Goal: Communication & Community: Participate in discussion

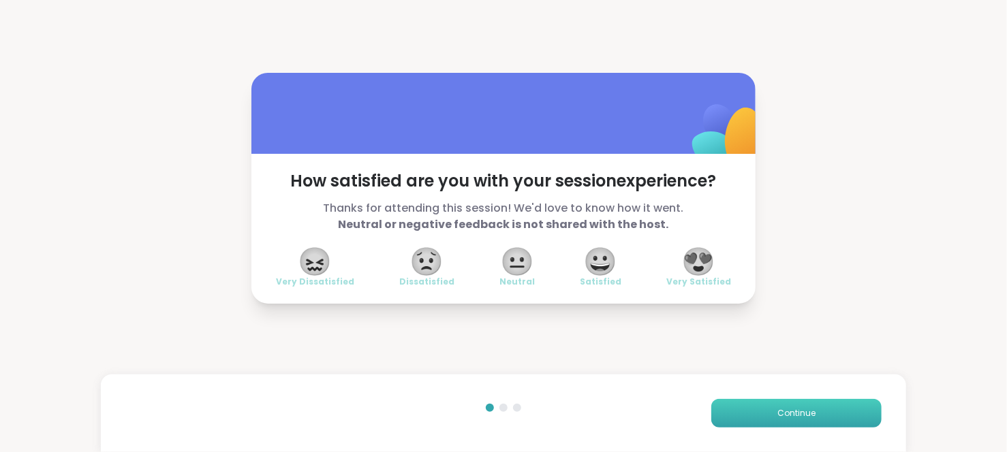
click at [779, 418] on span "Continue" at bounding box center [796, 413] width 38 height 12
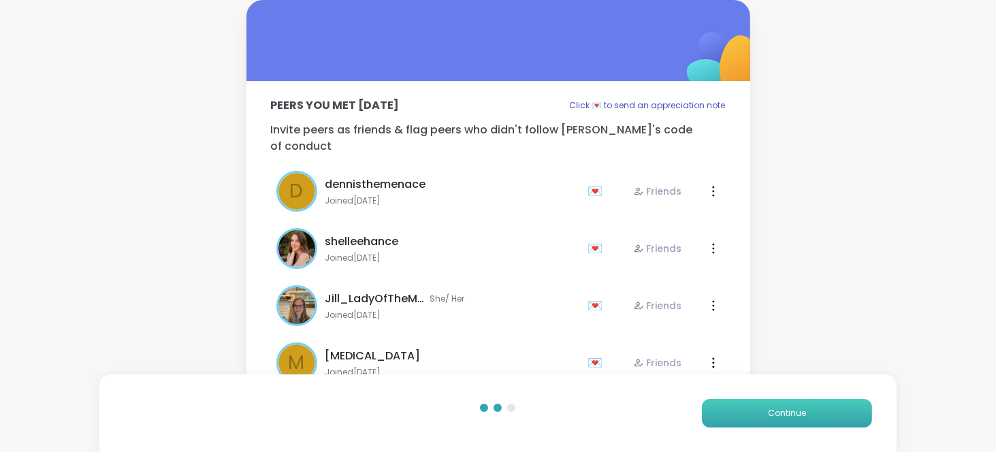
click at [779, 418] on span "Continue" at bounding box center [787, 413] width 38 height 12
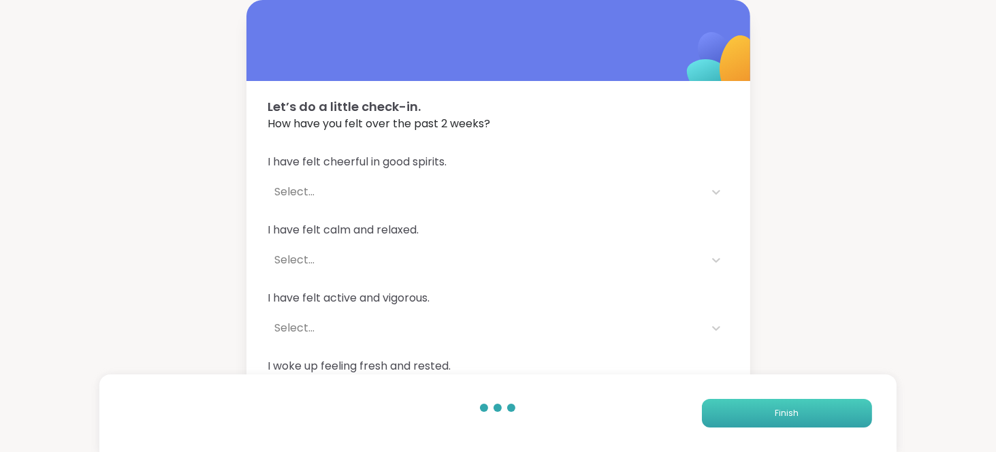
click at [779, 418] on span "Finish" at bounding box center [787, 413] width 24 height 12
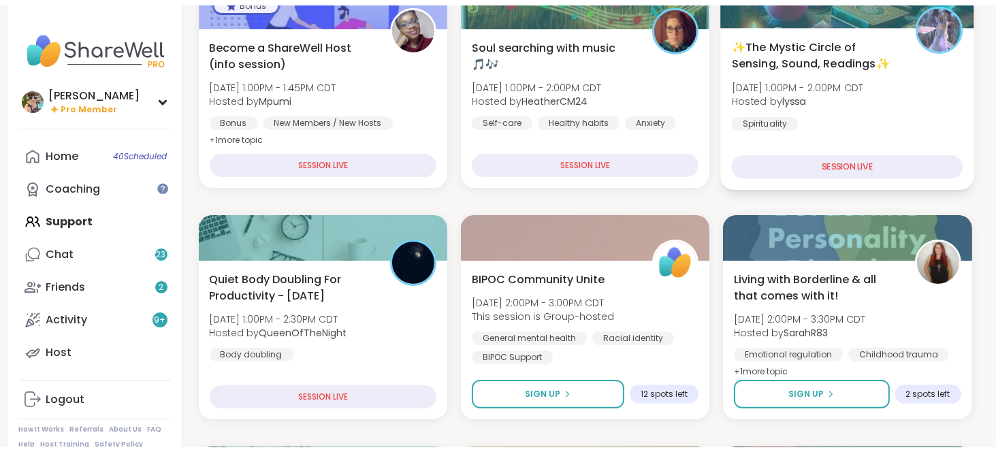
scroll to position [240, 0]
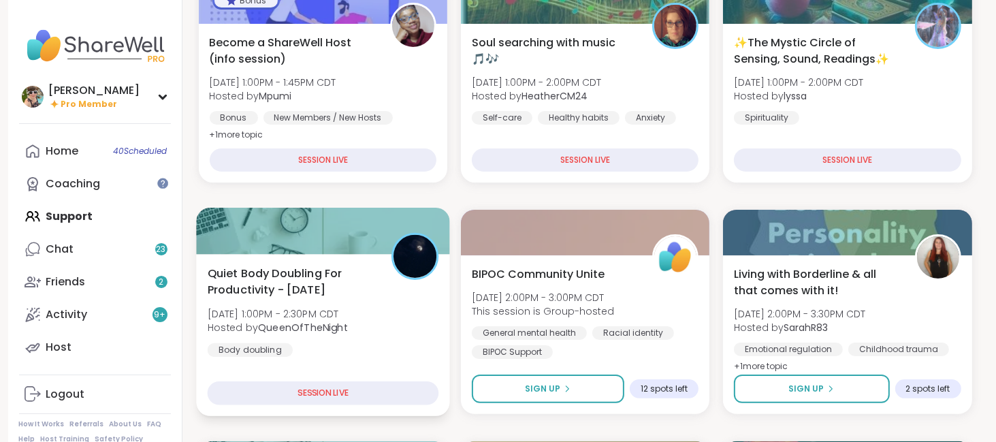
click at [347, 285] on span "Quiet Body Doubling For Productivity - [DATE]" at bounding box center [291, 281] width 169 height 33
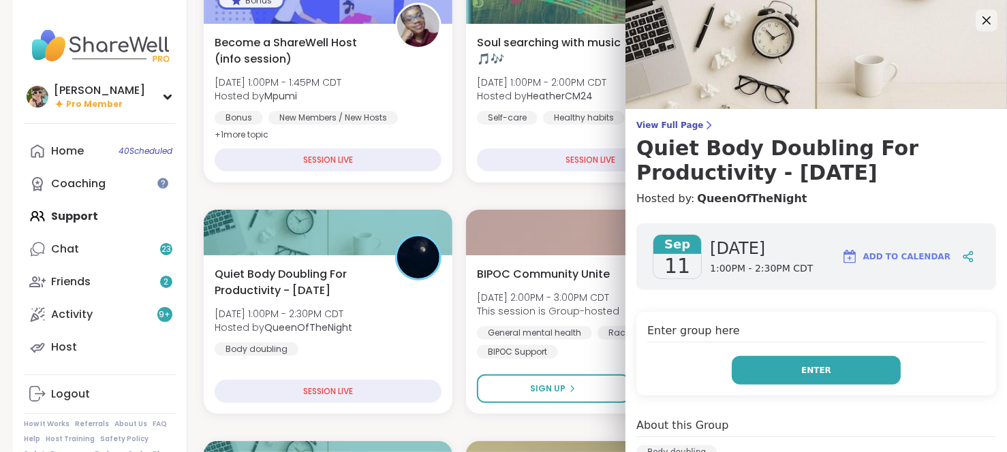
click at [844, 366] on button "Enter" at bounding box center [815, 370] width 169 height 29
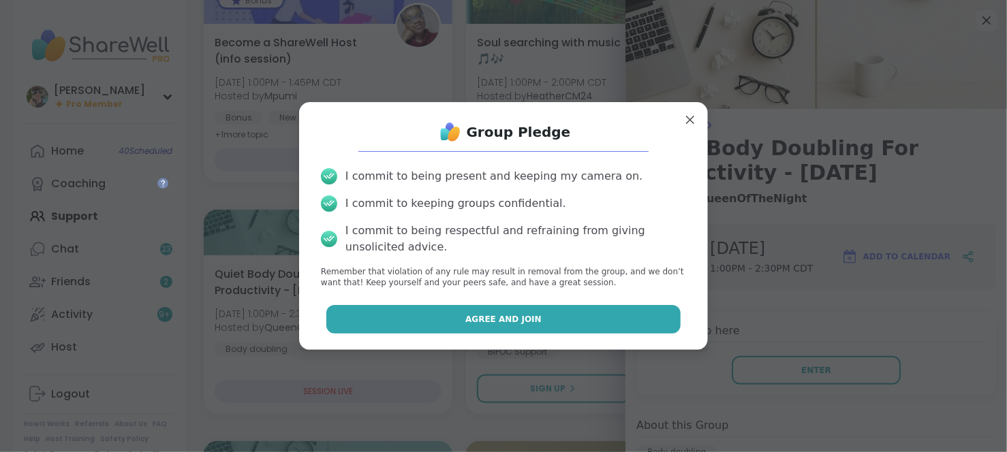
click at [622, 322] on button "Agree and Join" at bounding box center [503, 319] width 355 height 29
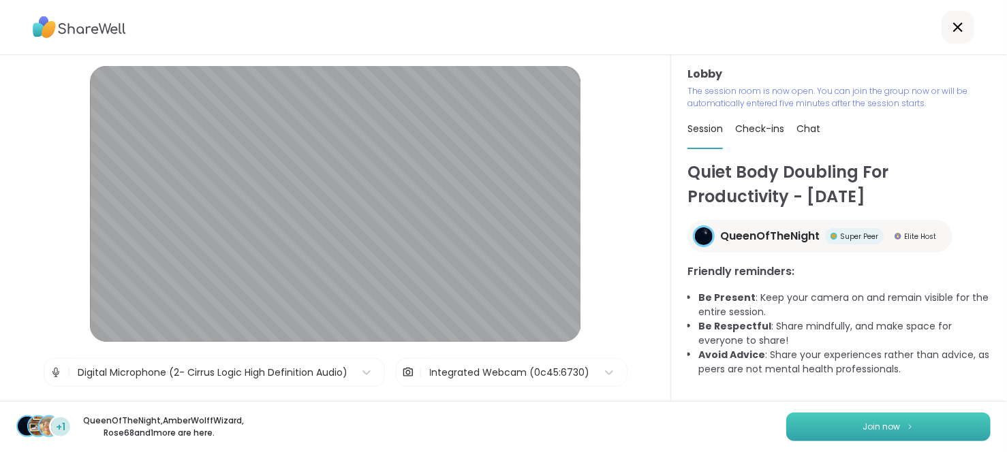
click at [822, 418] on button "Join now" at bounding box center [888, 427] width 204 height 29
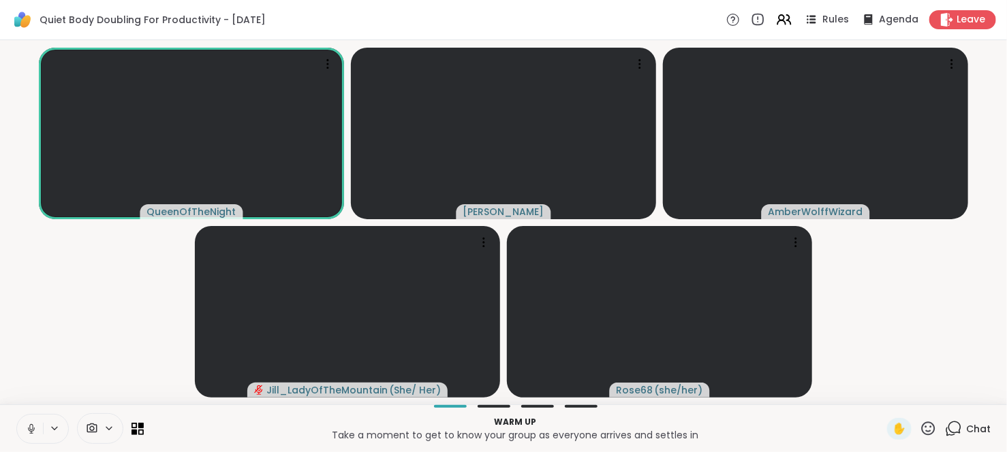
click at [31, 426] on icon at bounding box center [31, 429] width 12 height 12
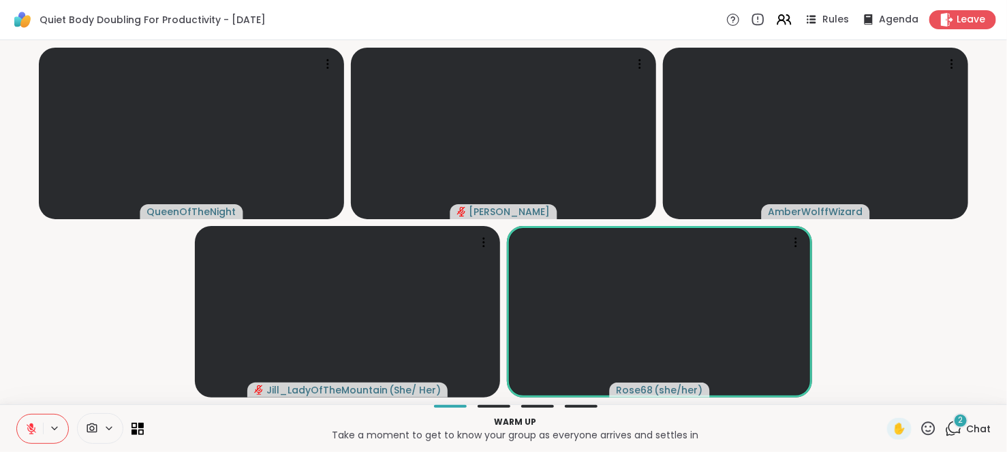
click at [968, 429] on span "Chat" at bounding box center [978, 429] width 25 height 14
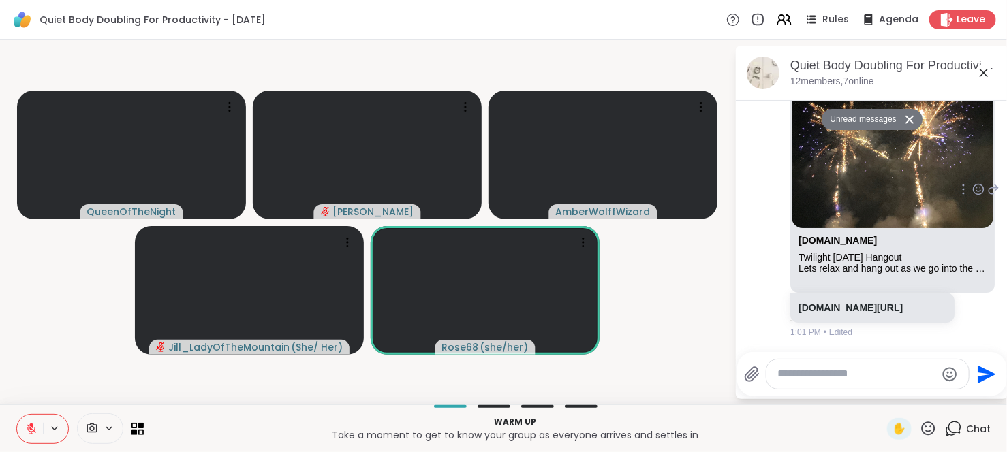
scroll to position [830, 0]
click at [845, 313] on link "sharewellnow.com/session/9f73130b-5eb8-4e26-b2ca-c2f814771532" at bounding box center [850, 307] width 104 height 11
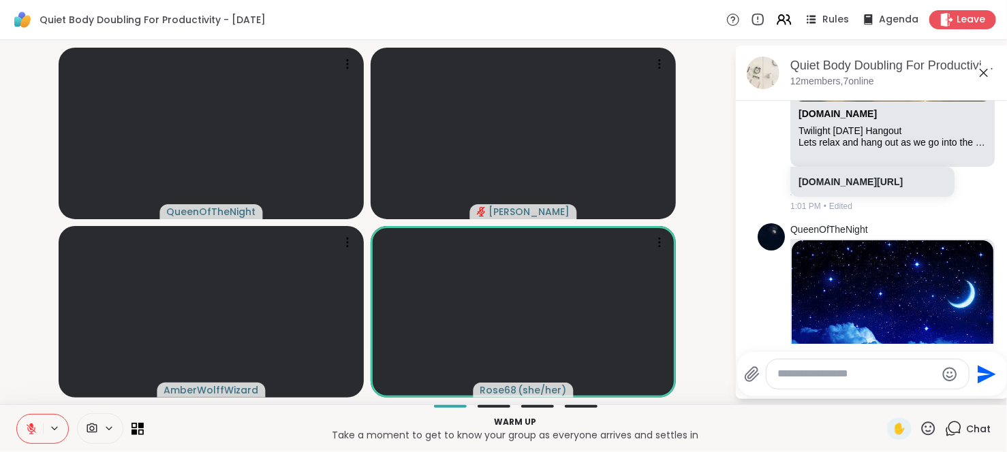
scroll to position [945, 0]
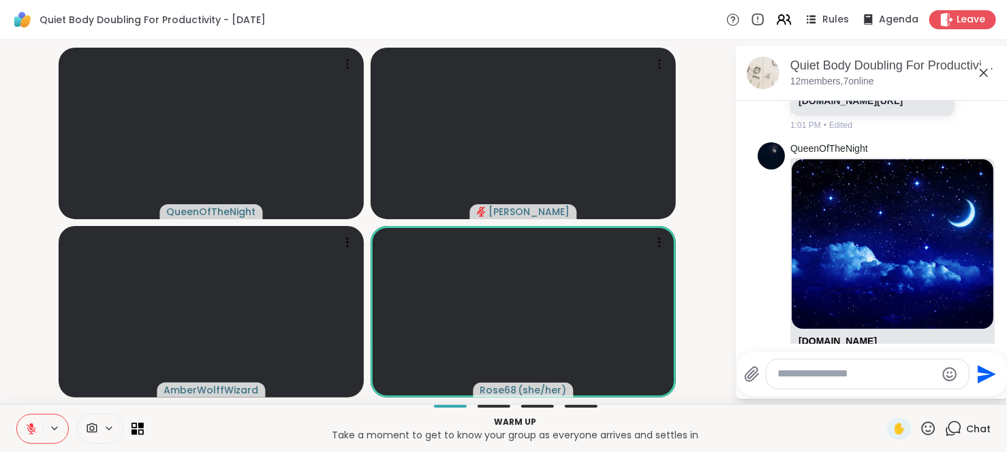
click at [25, 428] on icon at bounding box center [31, 429] width 12 height 12
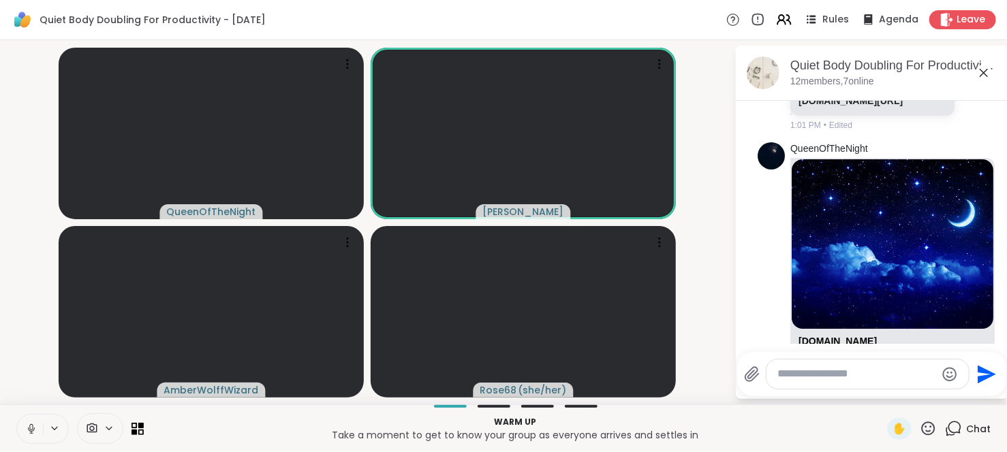
scroll to position [101, 0]
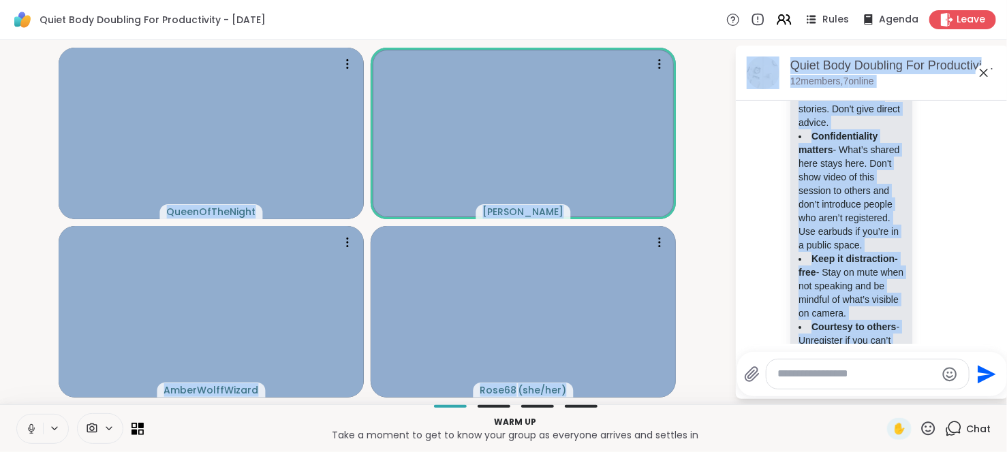
drag, startPoint x: 850, startPoint y: 251, endPoint x: 1038, endPoint y: -84, distance: 384.8
click at [1006, 0] on html "Quiet Body Doubling For Productivity - Thursday Rules Agenda Leave QueenOfTheNi…" at bounding box center [503, 226] width 1007 height 452
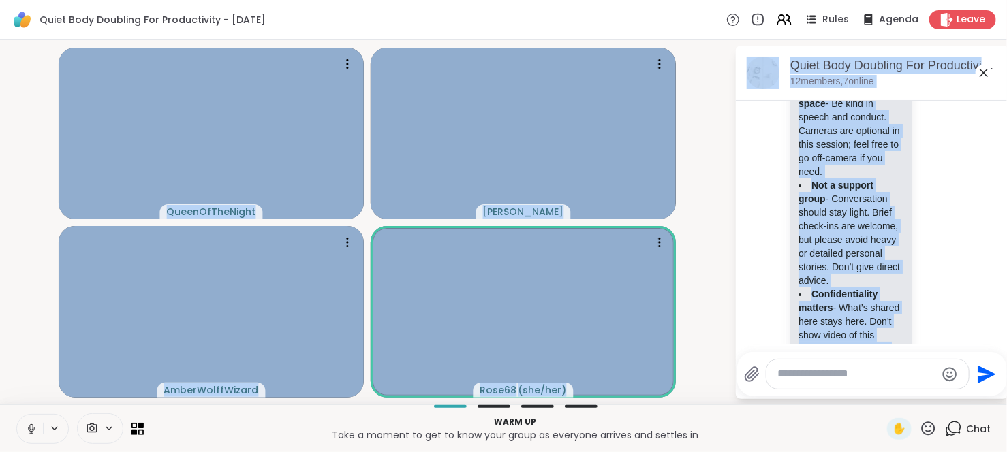
click at [977, 74] on icon at bounding box center [983, 73] width 16 height 16
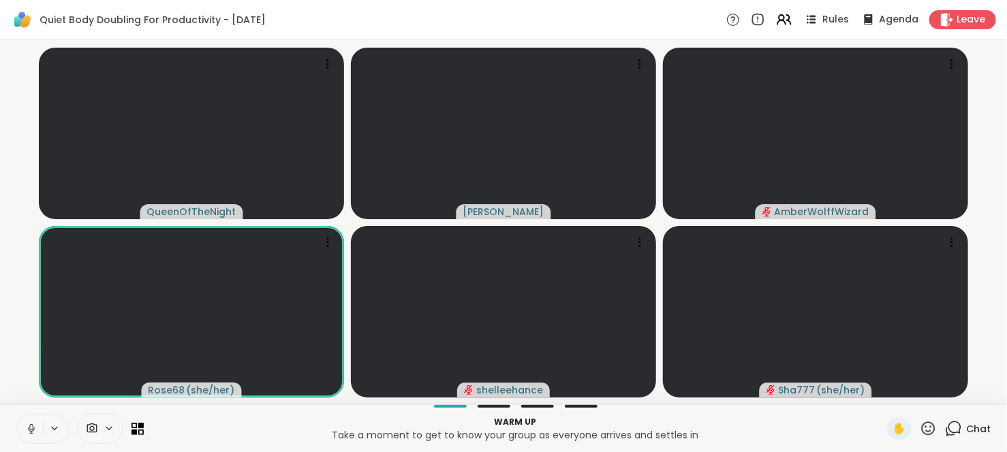
click at [33, 433] on icon at bounding box center [31, 429] width 12 height 12
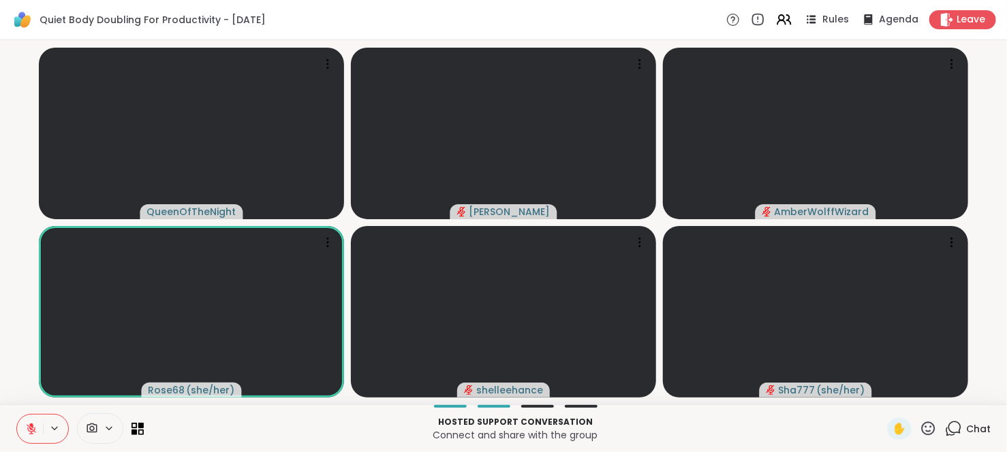
click at [948, 422] on icon at bounding box center [954, 428] width 13 height 12
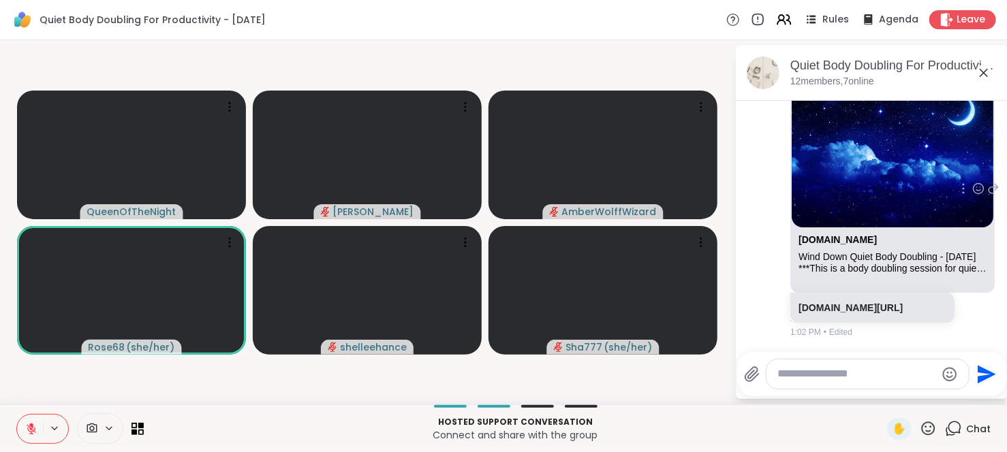
scroll to position [1147, 0]
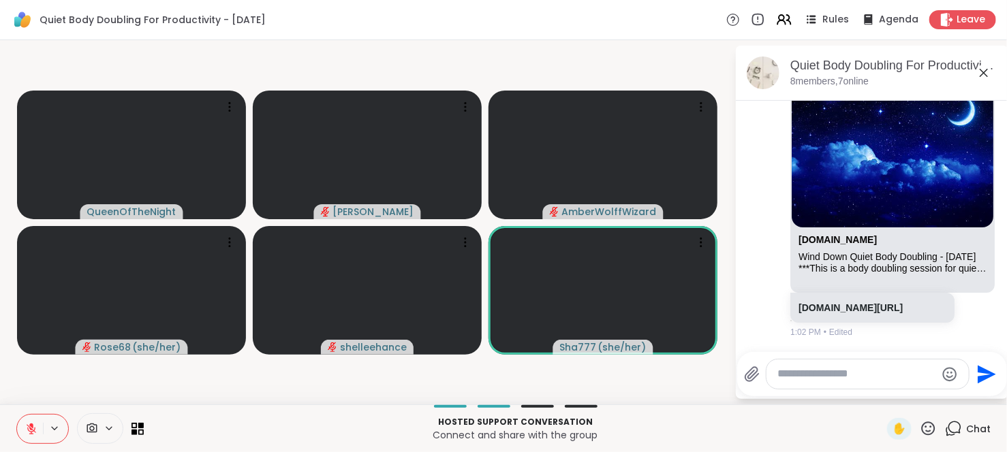
click at [919, 425] on icon at bounding box center [927, 428] width 17 height 17
click at [881, 386] on span "❤️" at bounding box center [888, 393] width 14 height 16
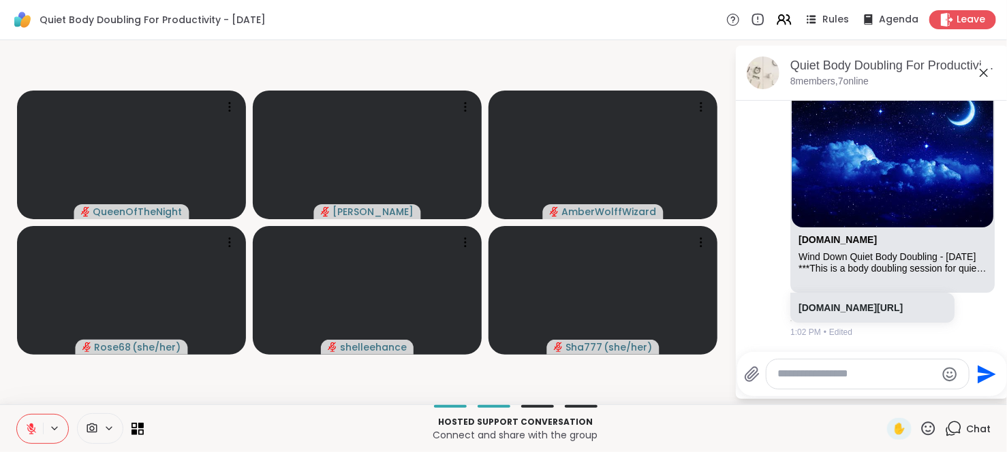
click at [30, 427] on icon at bounding box center [31, 429] width 12 height 12
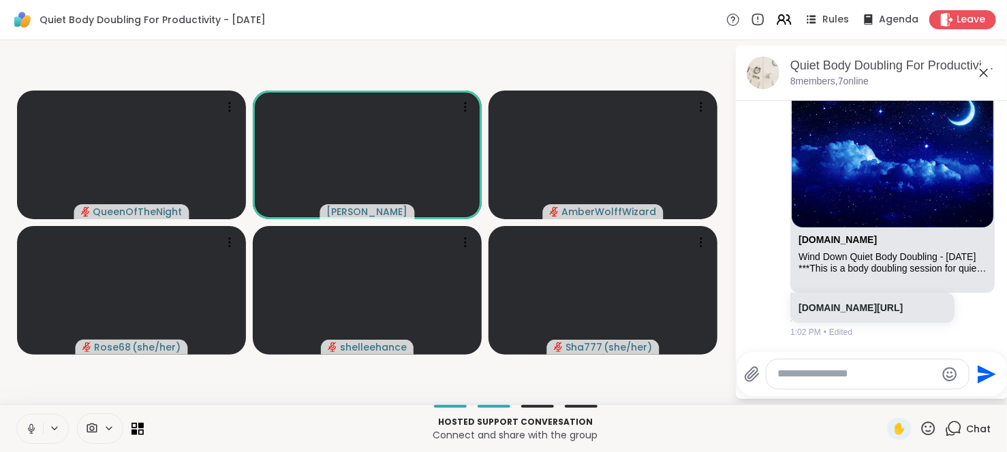
click at [29, 427] on icon at bounding box center [31, 429] width 12 height 12
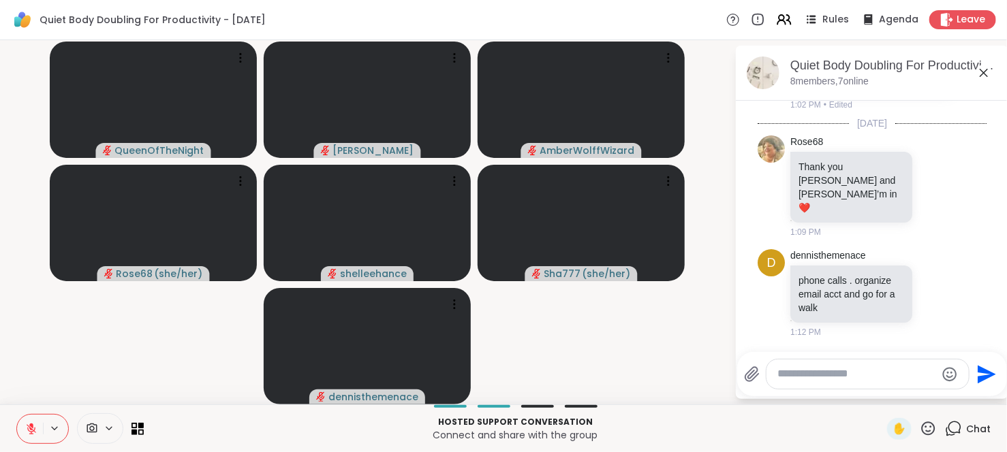
scroll to position [1405, 0]
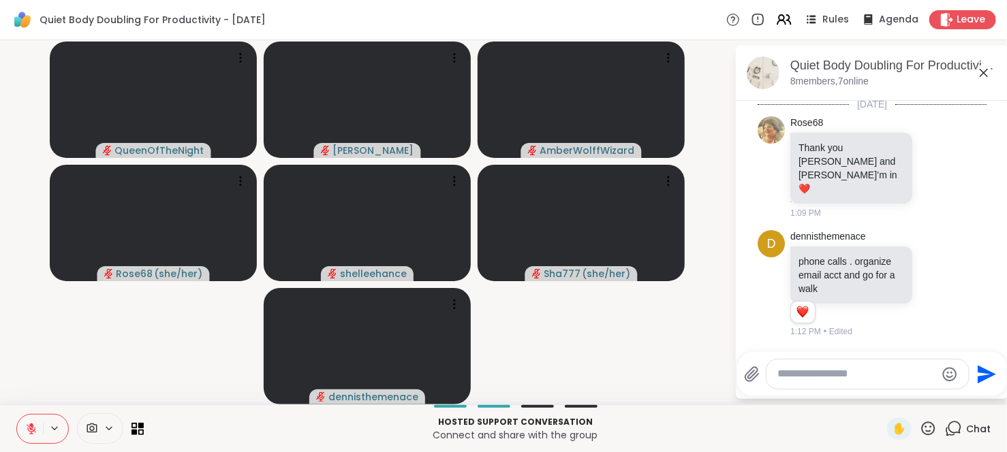
click at [29, 427] on icon at bounding box center [32, 429] width 10 height 10
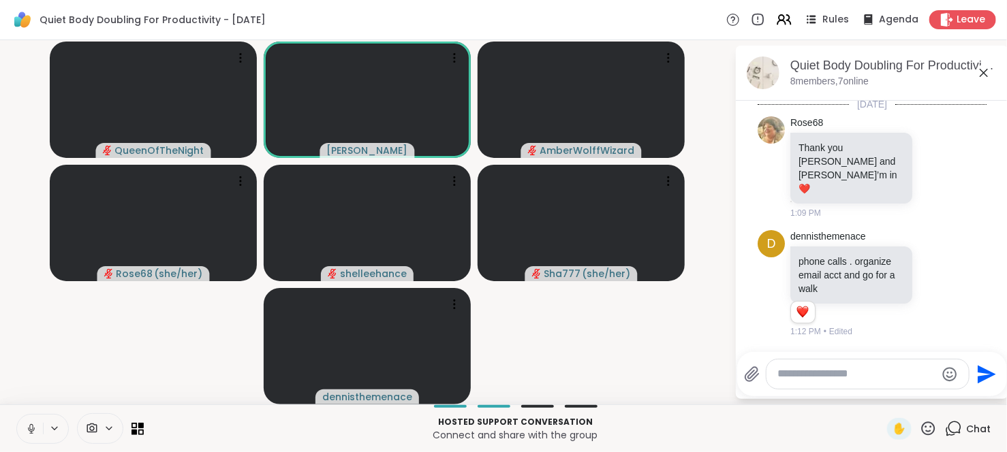
click at [29, 427] on icon at bounding box center [31, 429] width 12 height 12
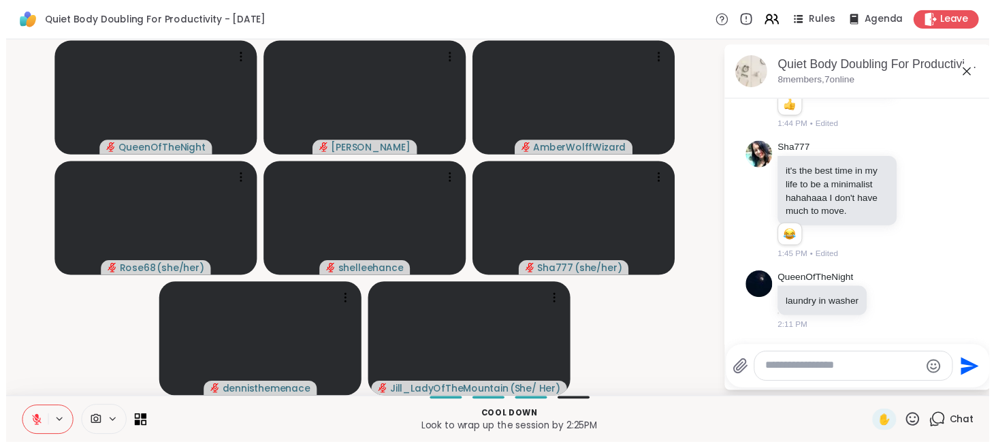
scroll to position [1975, 0]
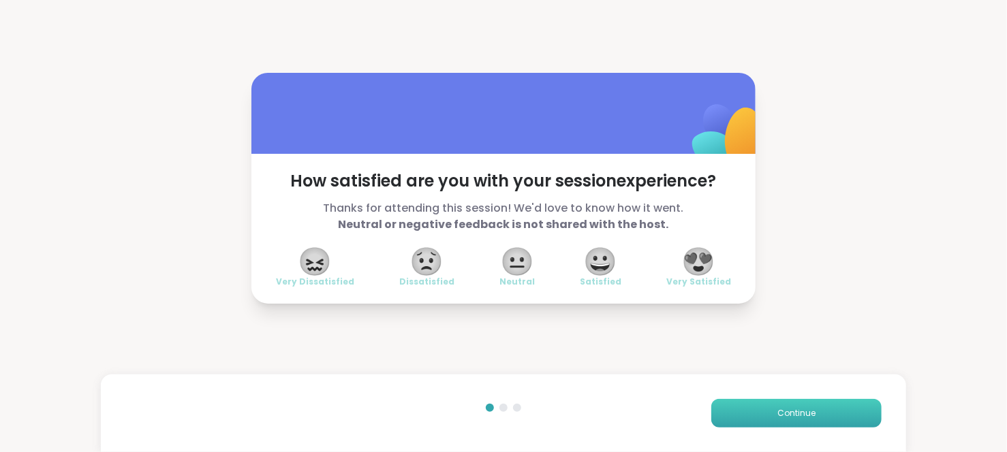
click at [795, 404] on button "Continue" at bounding box center [796, 413] width 170 height 29
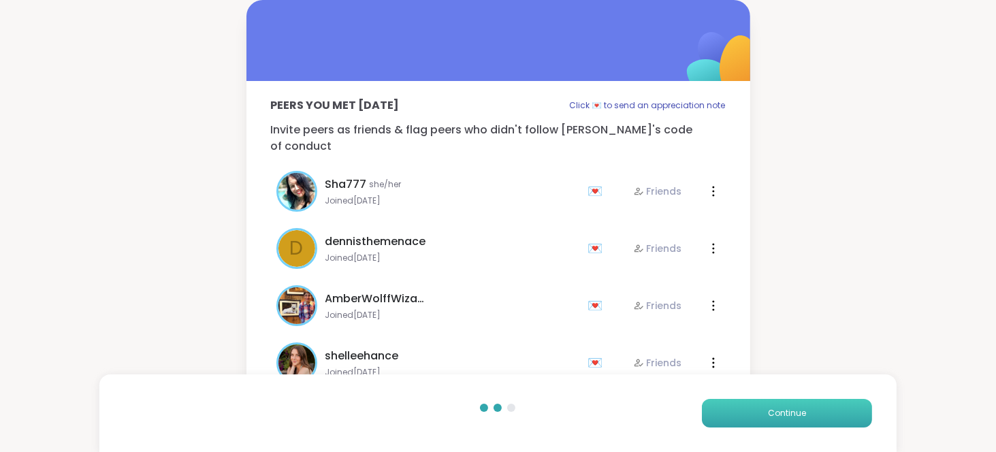
click at [795, 404] on button "Continue" at bounding box center [787, 413] width 170 height 29
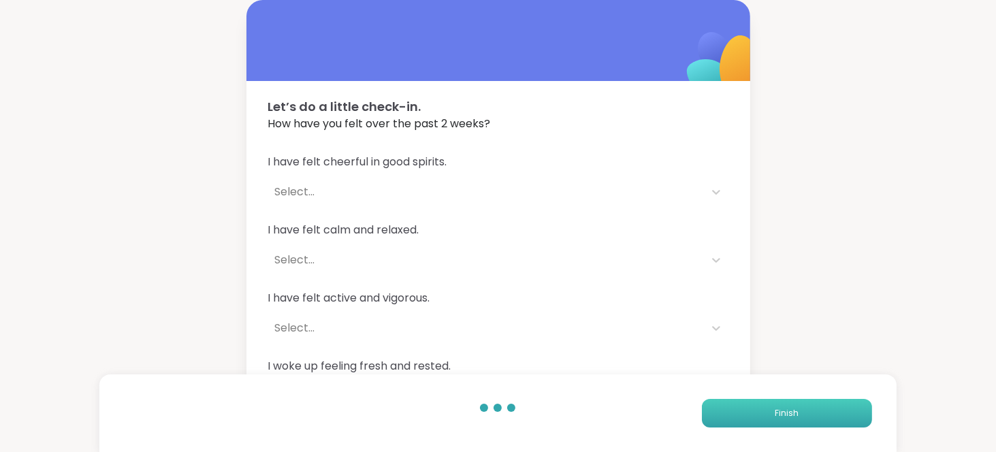
click at [795, 404] on button "Finish" at bounding box center [787, 413] width 170 height 29
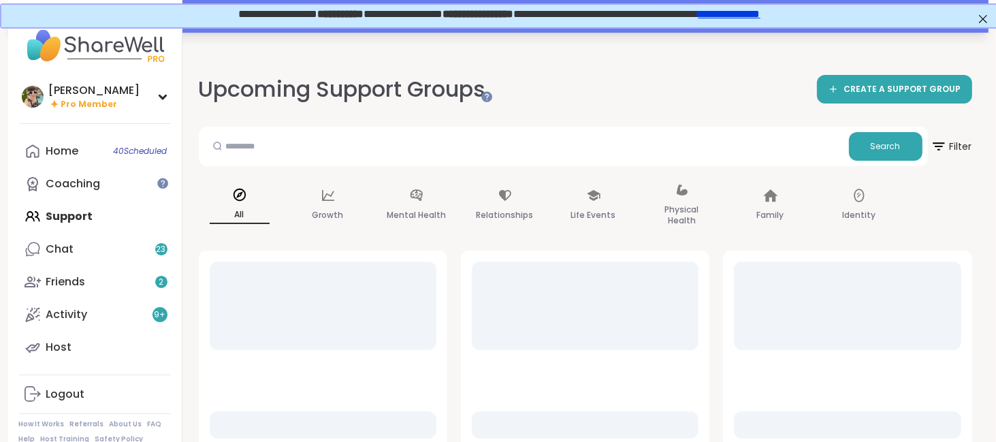
click at [666, 16] on span "**********" at bounding box center [499, 12] width 522 height 10
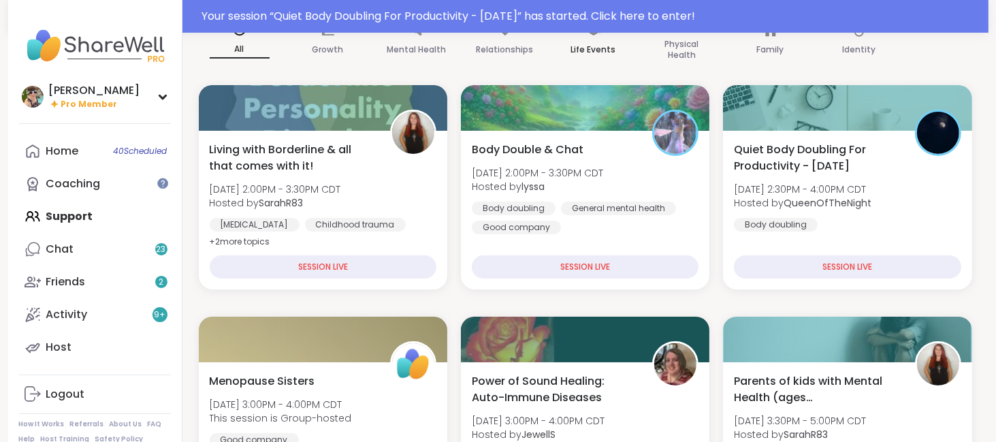
scroll to position [166, 0]
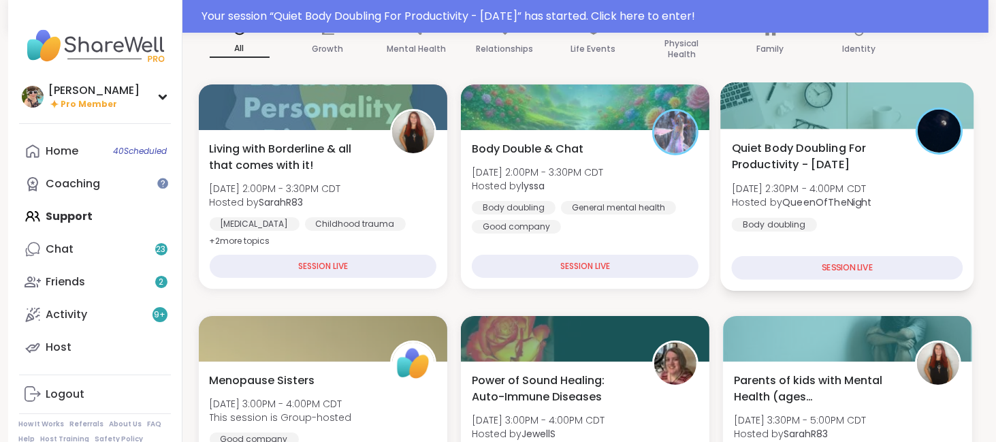
click at [757, 218] on div "Body doubling" at bounding box center [774, 225] width 85 height 14
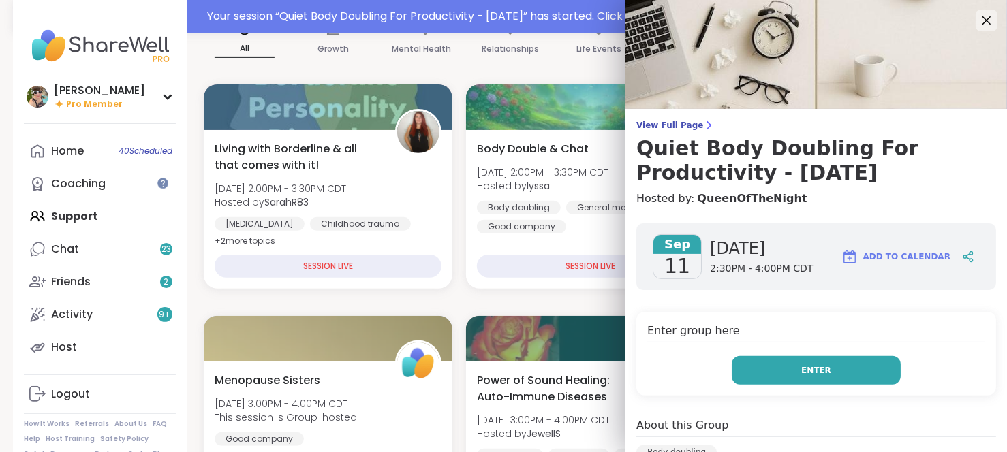
click at [751, 368] on button "Enter" at bounding box center [815, 370] width 169 height 29
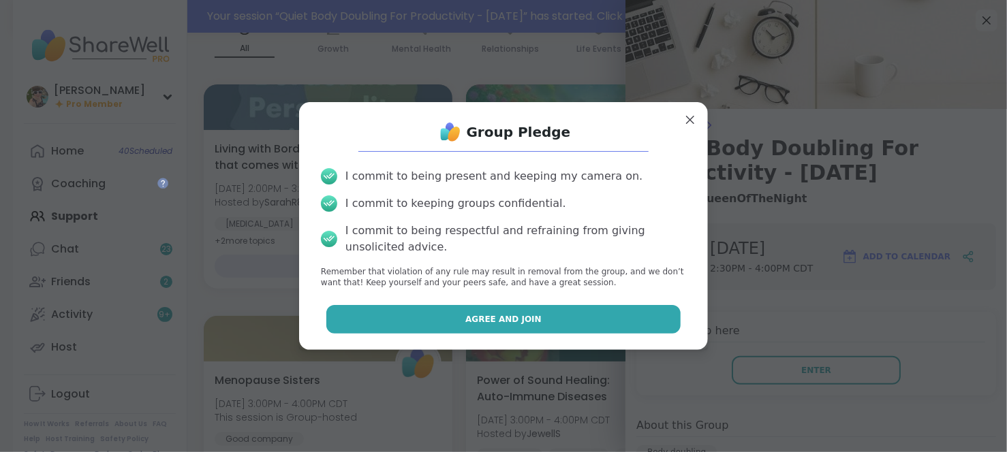
click at [567, 330] on button "Agree and Join" at bounding box center [503, 319] width 355 height 29
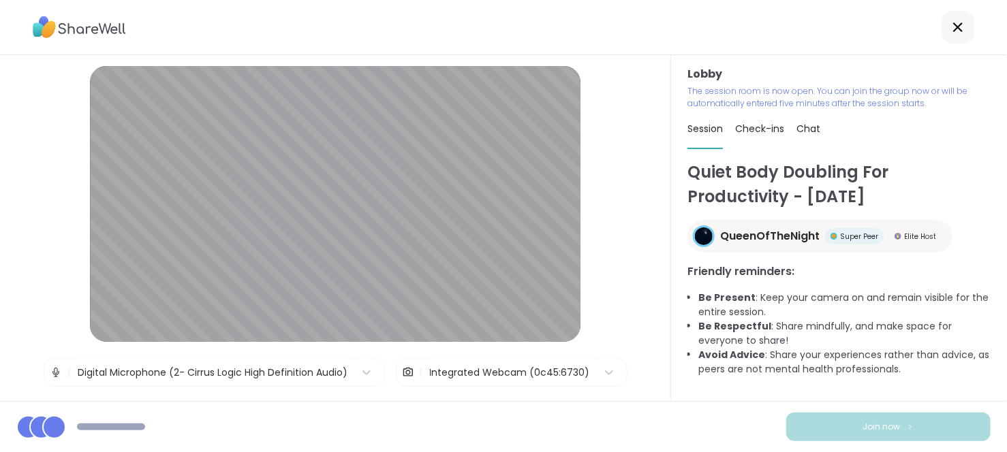
click at [825, 429] on button "Join now" at bounding box center [888, 427] width 204 height 29
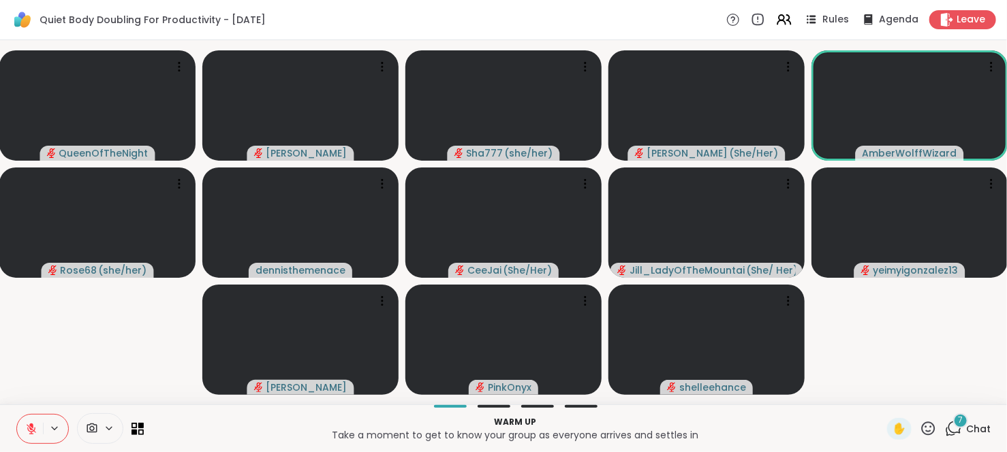
click at [34, 426] on icon at bounding box center [31, 429] width 12 height 12
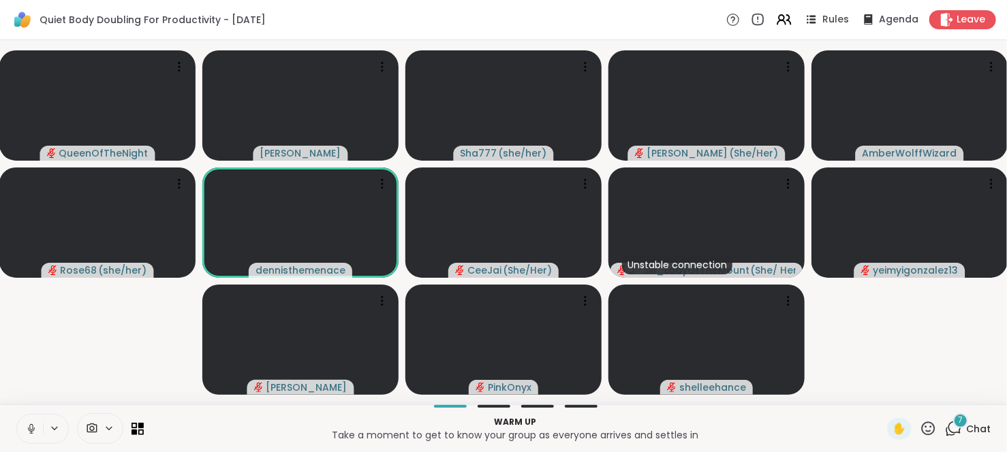
click at [34, 426] on icon at bounding box center [31, 429] width 12 height 12
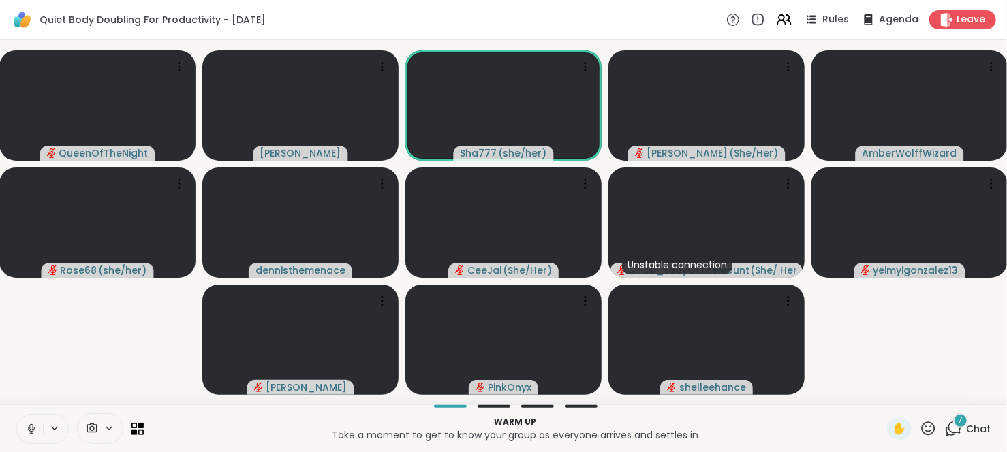
click at [34, 426] on icon at bounding box center [31, 429] width 12 height 12
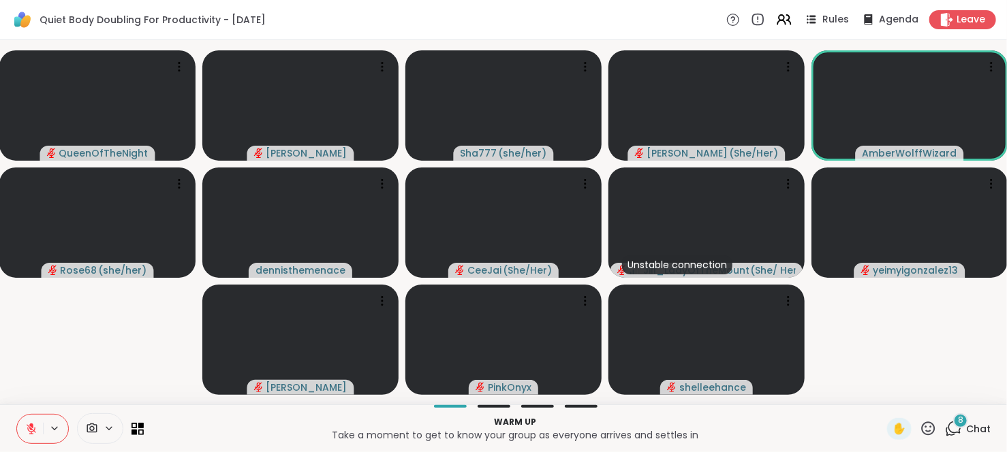
click at [958, 422] on div "8" at bounding box center [960, 420] width 15 height 15
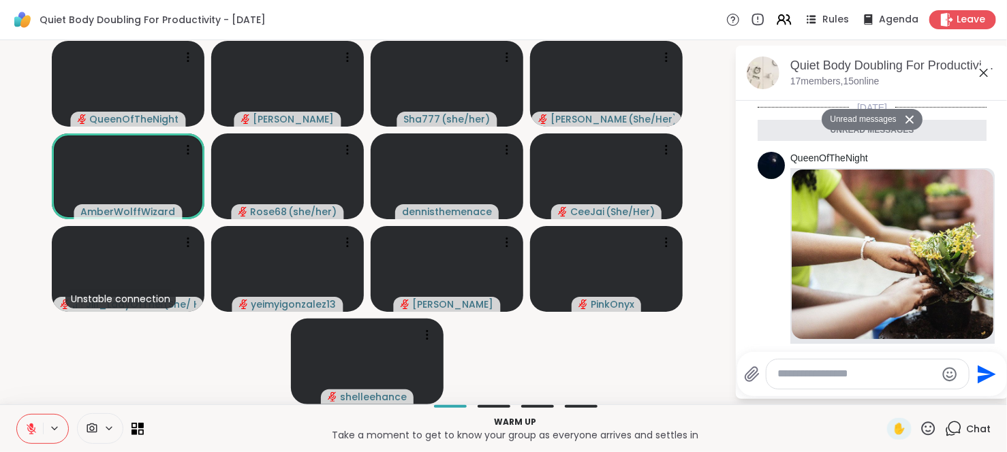
scroll to position [2166, 0]
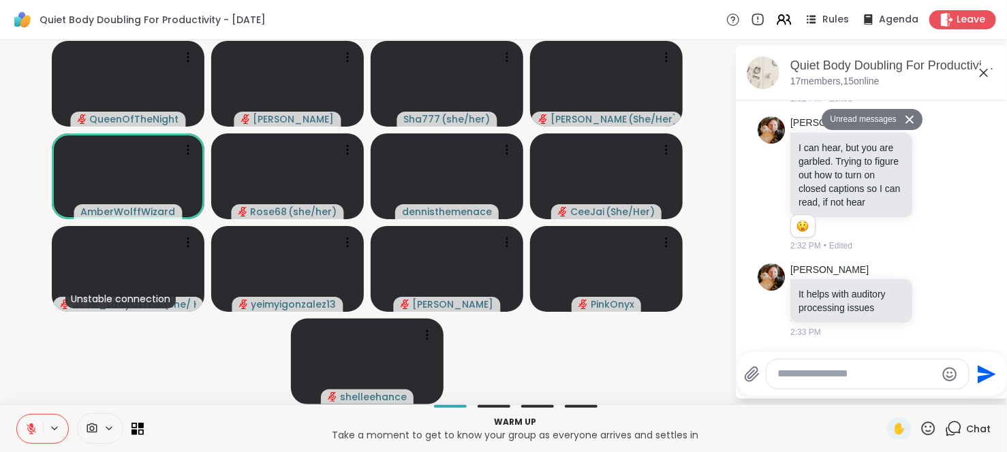
click at [896, 377] on textarea "Type your message" at bounding box center [856, 374] width 159 height 14
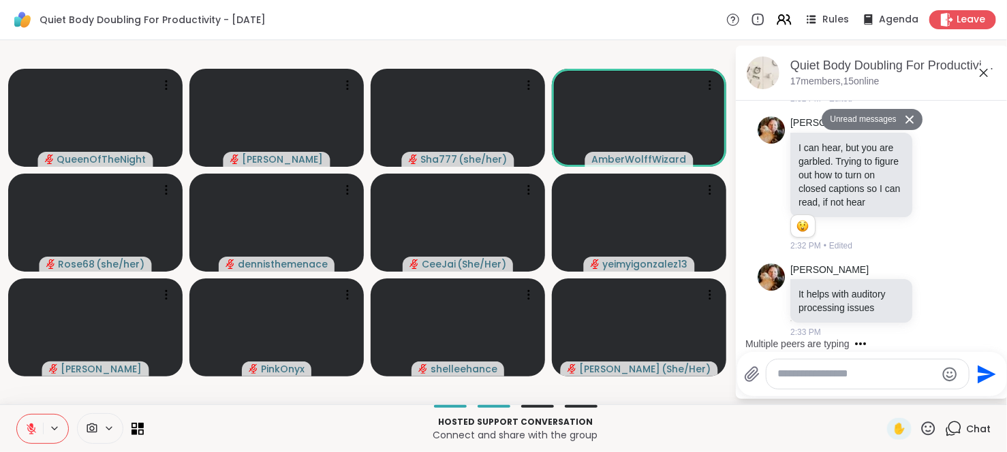
click at [896, 377] on textarea "Type your message" at bounding box center [856, 374] width 159 height 14
click at [27, 432] on icon at bounding box center [31, 429] width 12 height 12
click at [27, 432] on icon at bounding box center [29, 429] width 12 height 12
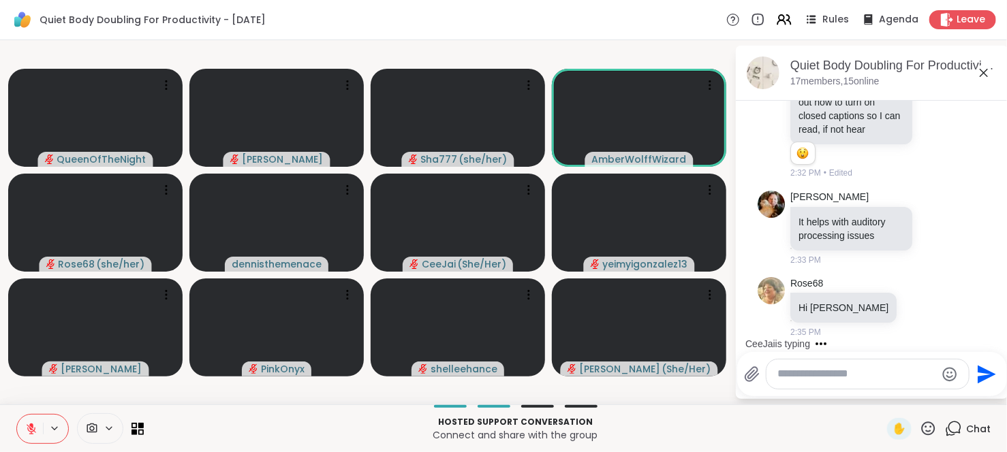
scroll to position [2205, 0]
click at [27, 432] on icon at bounding box center [31, 429] width 12 height 12
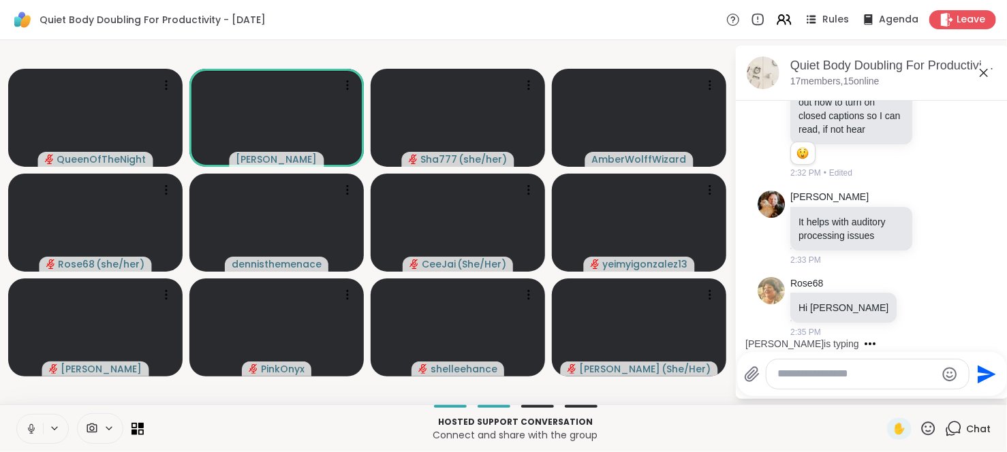
click at [27, 432] on icon at bounding box center [31, 429] width 12 height 12
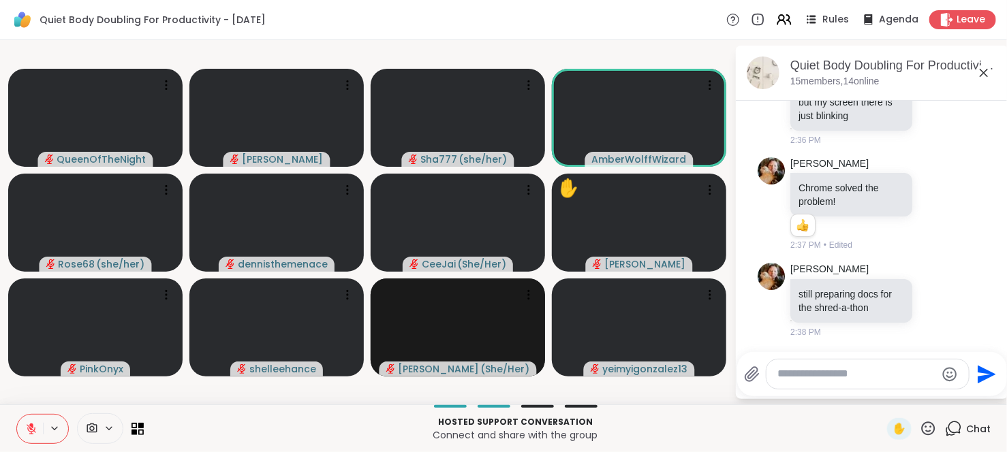
scroll to position [2908, 0]
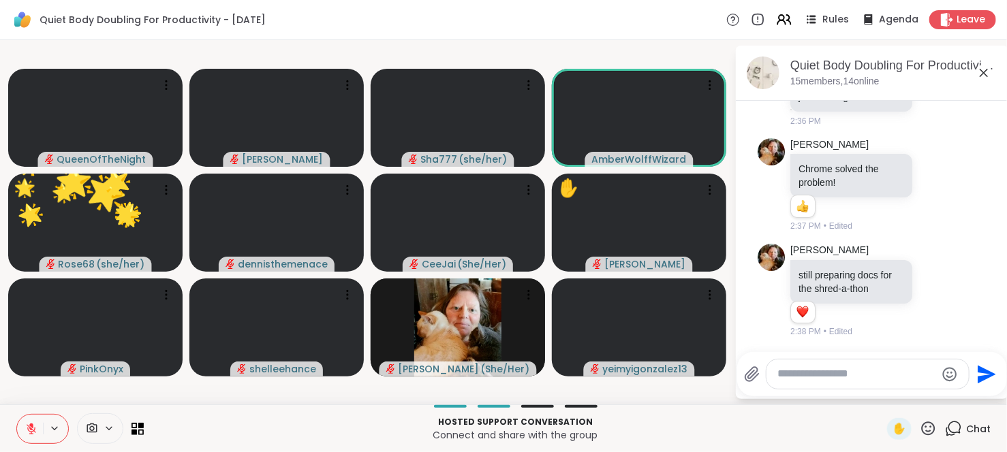
click at [27, 432] on icon at bounding box center [31, 429] width 12 height 12
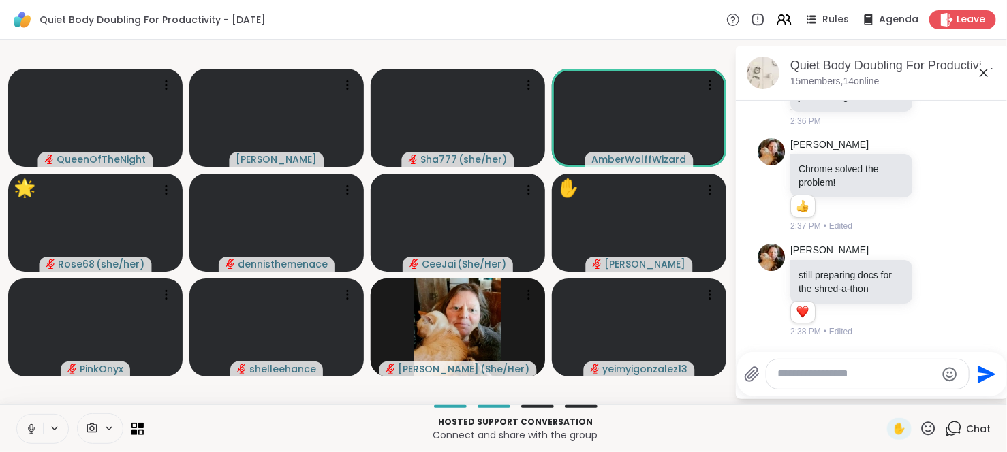
click at [27, 432] on icon at bounding box center [31, 429] width 12 height 12
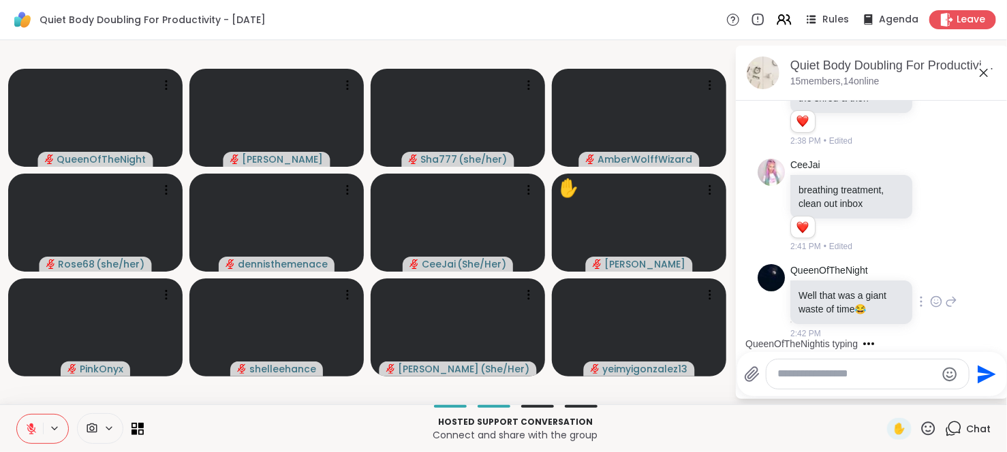
scroll to position [3099, 0]
click at [835, 383] on div at bounding box center [867, 374] width 202 height 29
click at [834, 377] on textarea "Type your message" at bounding box center [856, 374] width 159 height 14
type textarea "**********"
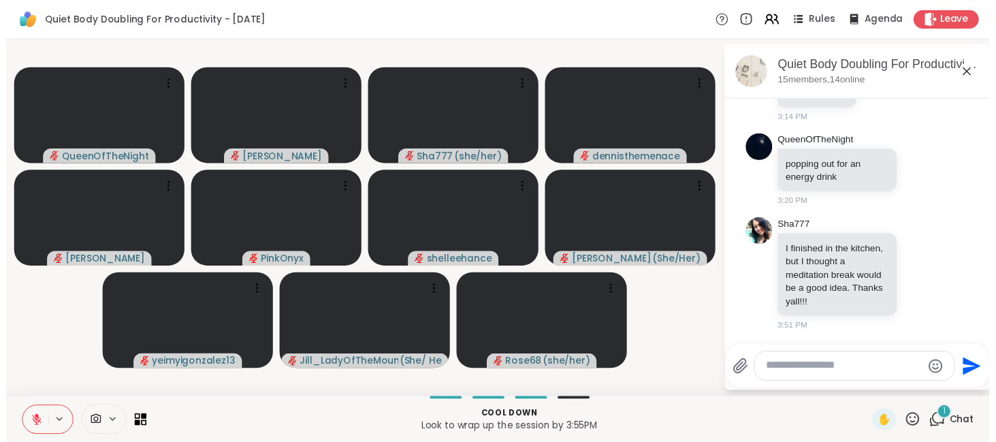
scroll to position [3702, 0]
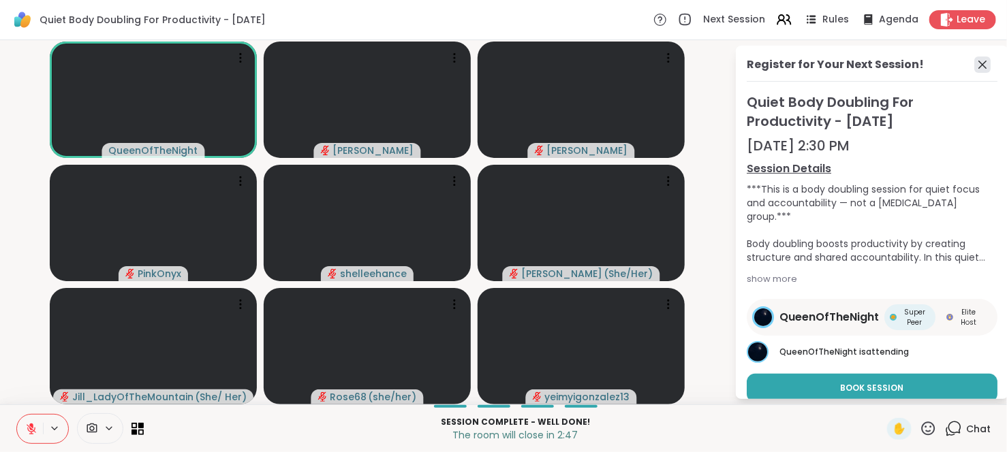
click at [975, 64] on icon at bounding box center [982, 65] width 16 height 16
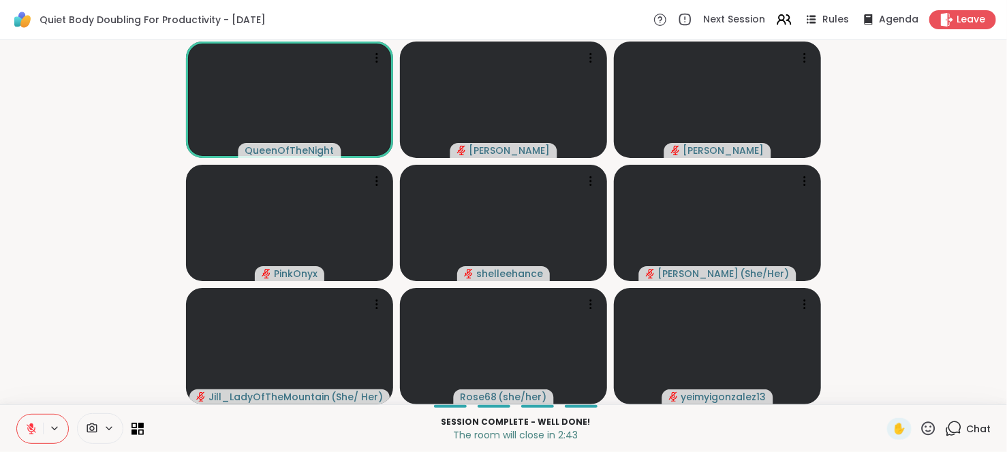
drag, startPoint x: 965, startPoint y: 423, endPoint x: 35, endPoint y: 427, distance: 929.6
click at [35, 427] on icon at bounding box center [31, 429] width 12 height 12
click at [31, 427] on icon at bounding box center [31, 425] width 4 height 5
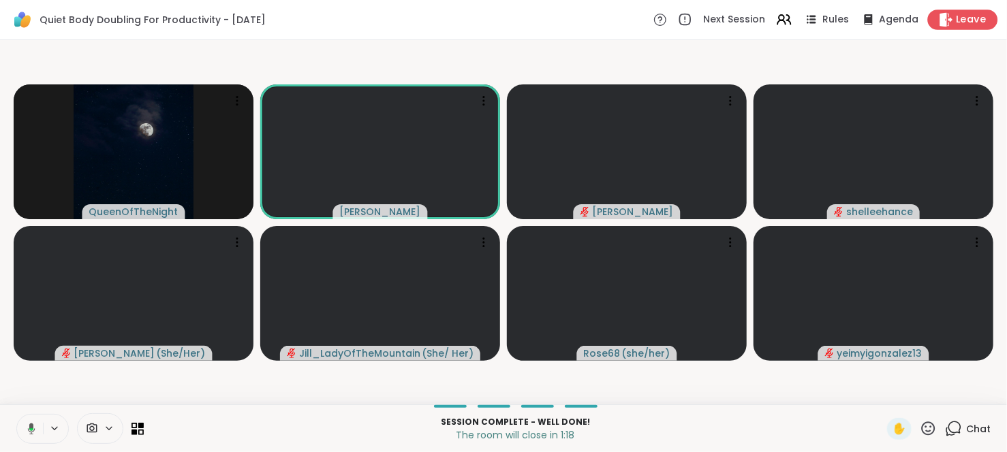
click at [956, 27] on div "Leave" at bounding box center [963, 20] width 70 height 20
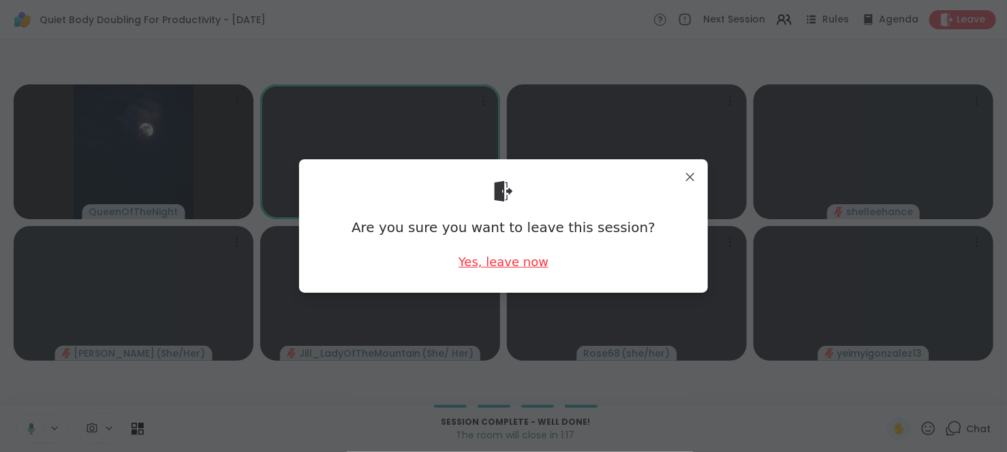
click at [509, 253] on div "Yes, leave now" at bounding box center [503, 261] width 90 height 17
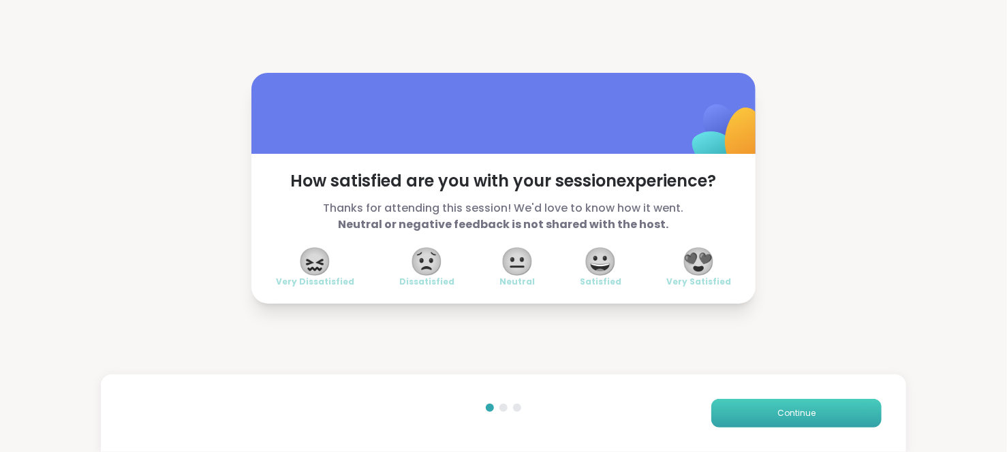
click at [747, 405] on button "Continue" at bounding box center [796, 413] width 170 height 29
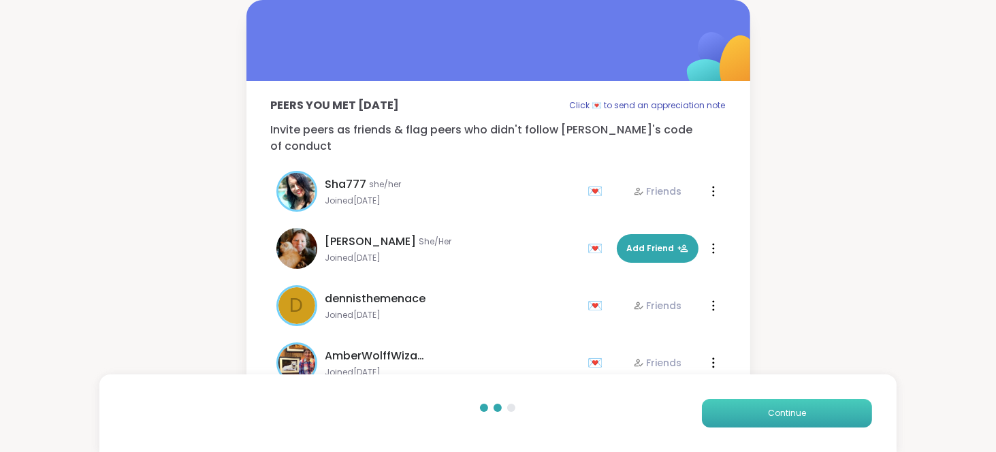
click at [747, 405] on button "Continue" at bounding box center [787, 413] width 170 height 29
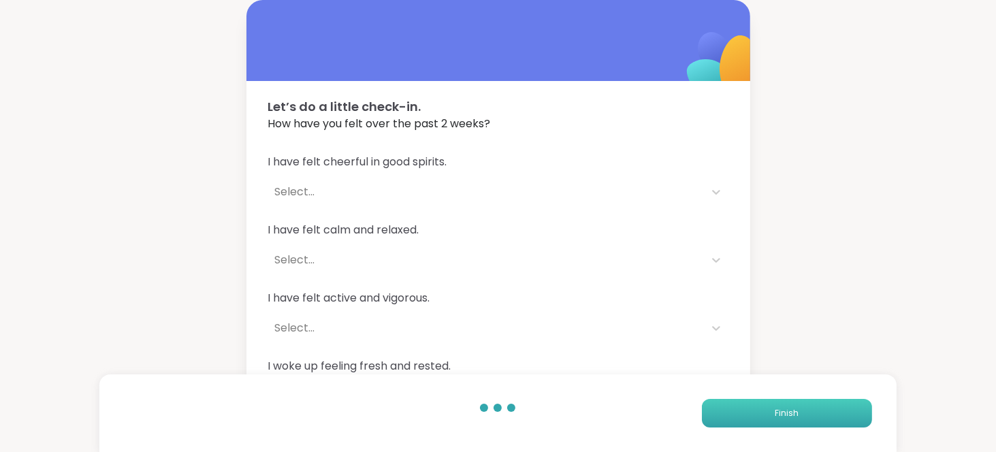
click at [747, 405] on button "Finish" at bounding box center [787, 413] width 170 height 29
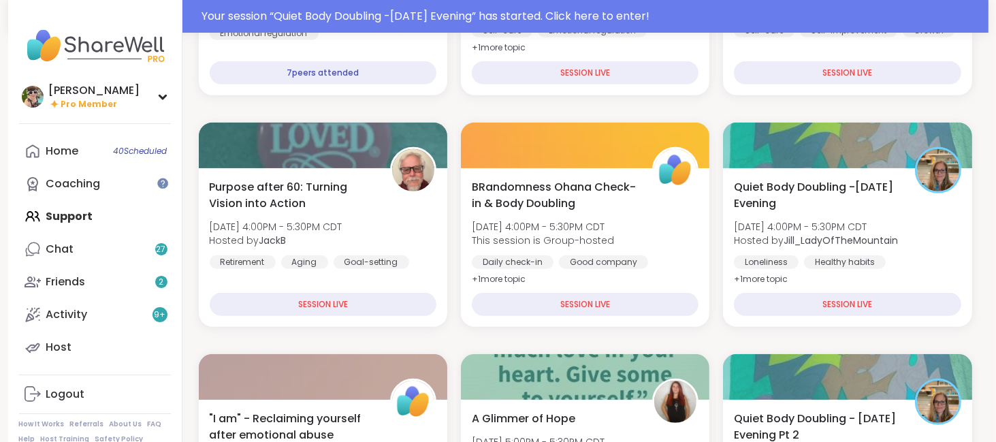
scroll to position [599, 0]
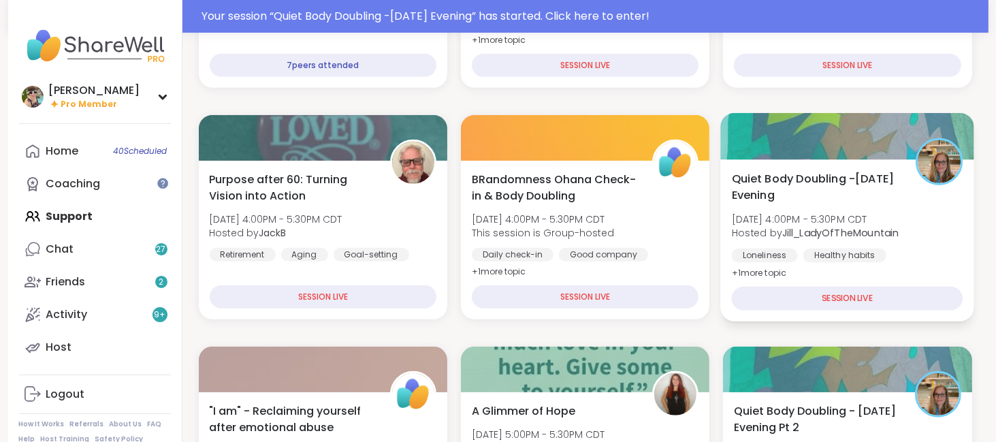
click at [823, 194] on span "Quiet Body Doubling -[DATE] Evening" at bounding box center [816, 186] width 169 height 33
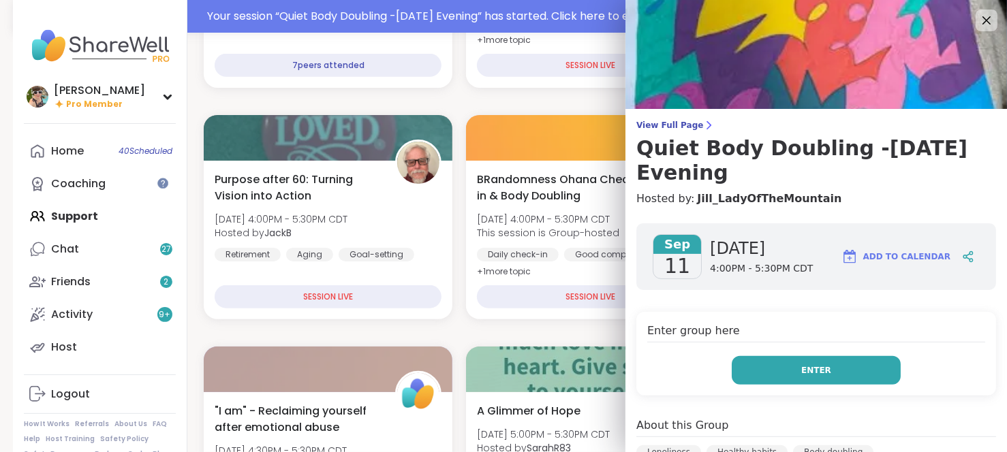
click at [800, 380] on button "Enter" at bounding box center [815, 370] width 169 height 29
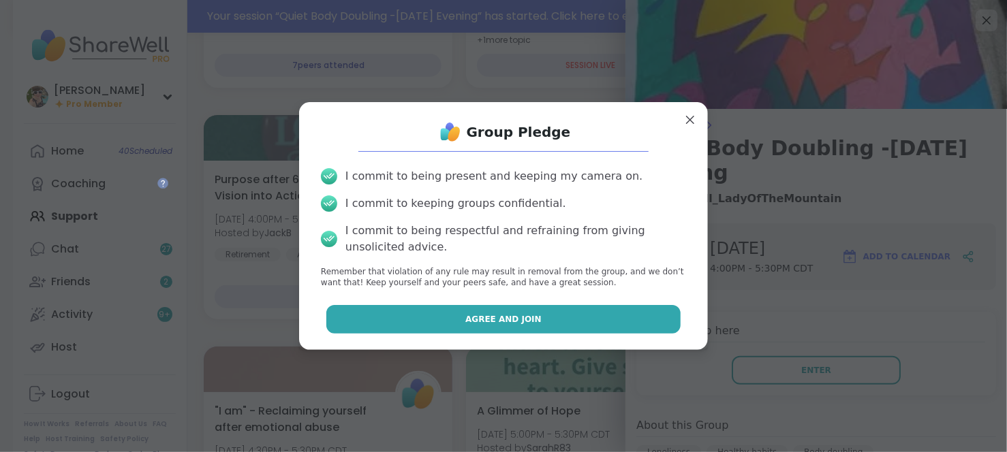
click at [558, 314] on button "Agree and Join" at bounding box center [503, 319] width 355 height 29
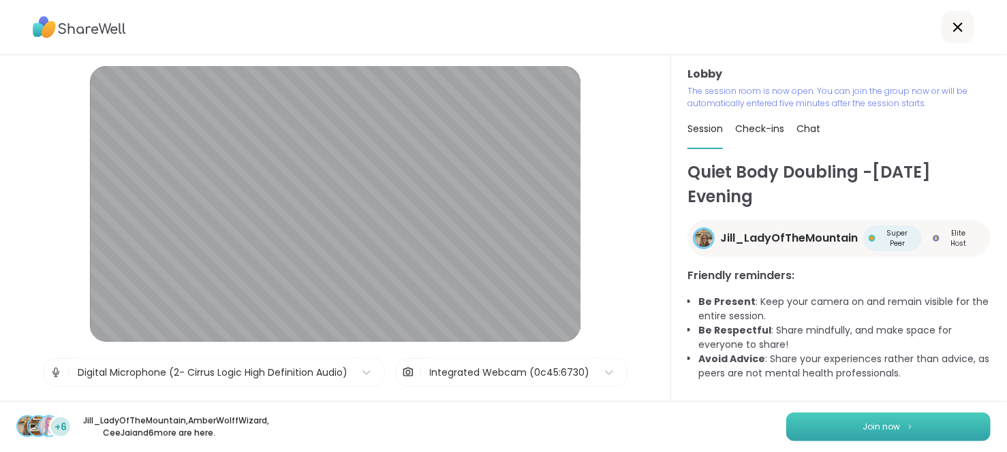
click at [801, 424] on button "Join now" at bounding box center [888, 427] width 204 height 29
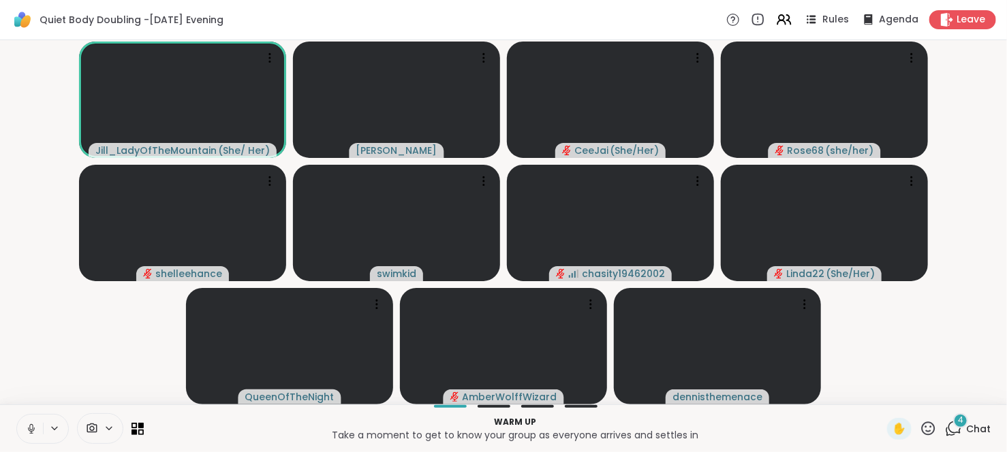
click at [945, 430] on icon at bounding box center [953, 428] width 17 height 17
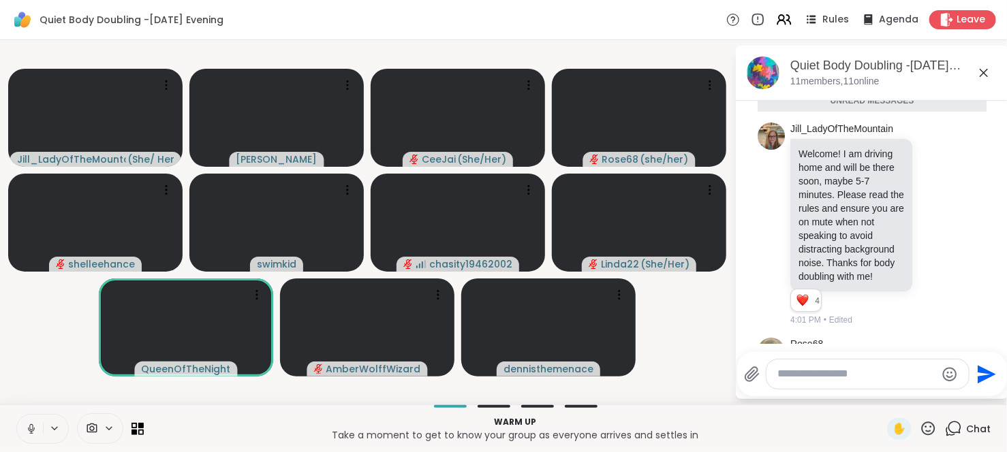
scroll to position [28, 0]
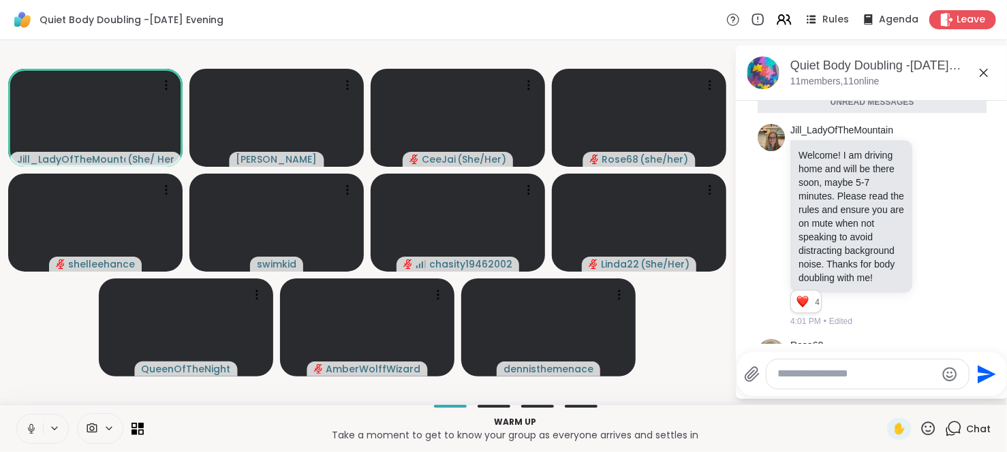
click at [33, 427] on icon at bounding box center [31, 429] width 12 height 12
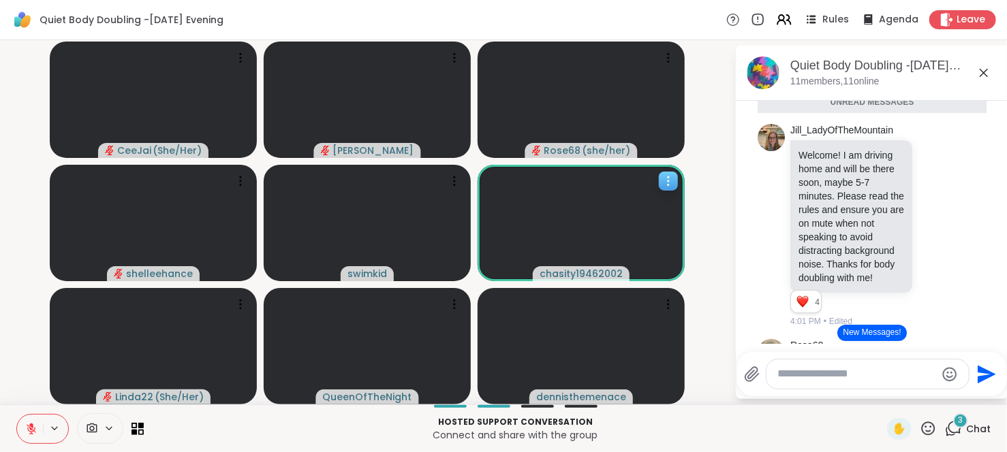
click at [594, 274] on span "chasity19462002" at bounding box center [580, 274] width 83 height 14
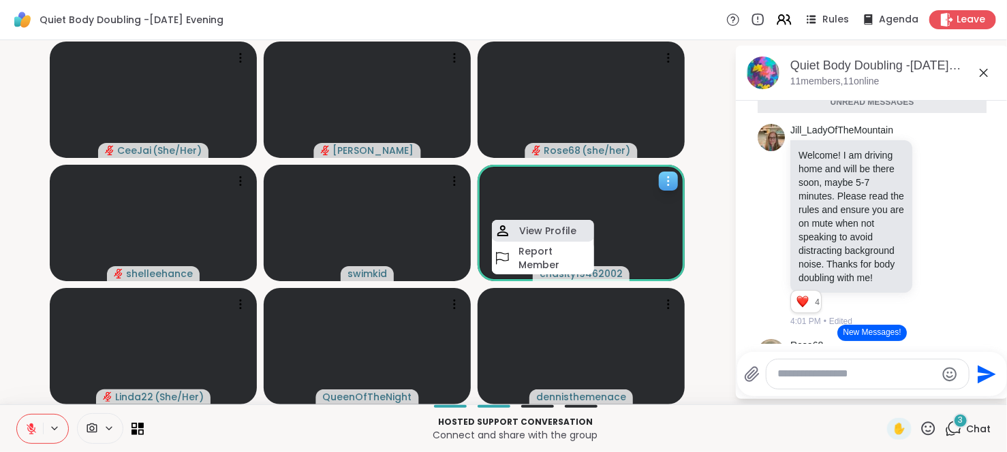
click at [569, 225] on h4 "View Profile" at bounding box center [547, 231] width 57 height 14
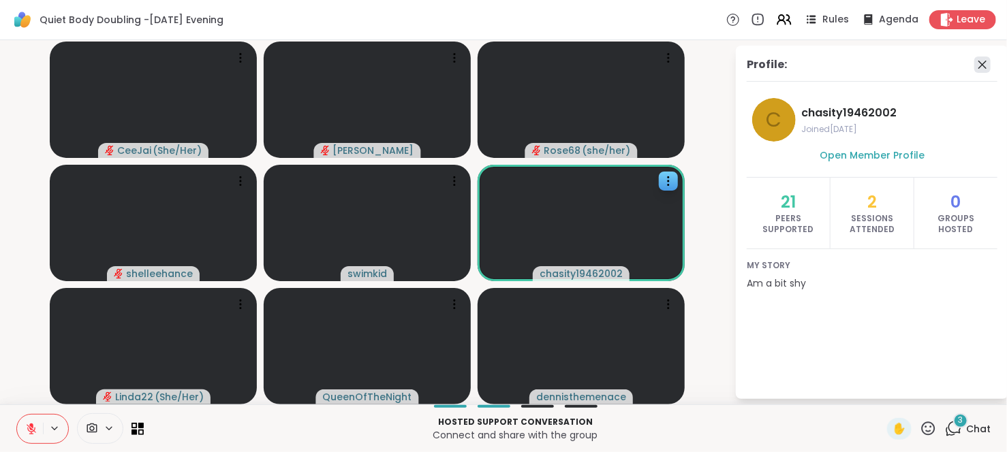
click at [979, 59] on icon at bounding box center [982, 65] width 16 height 16
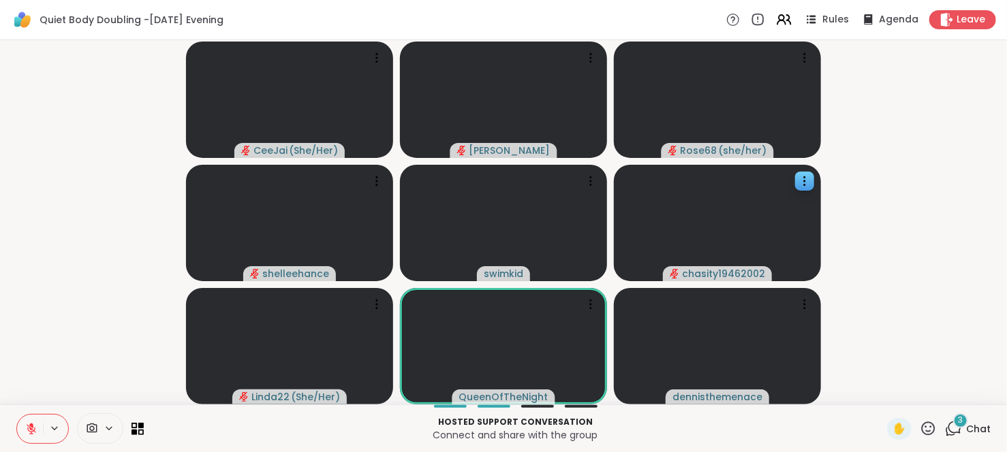
click at [923, 432] on icon at bounding box center [928, 429] width 14 height 14
click at [941, 394] on span "🌟" at bounding box center [948, 393] width 14 height 16
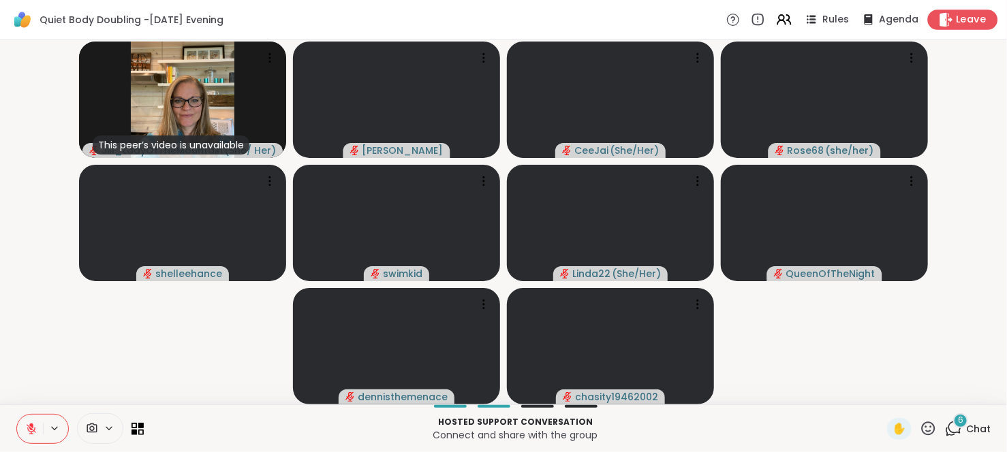
click at [966, 18] on span "Leave" at bounding box center [971, 20] width 30 height 14
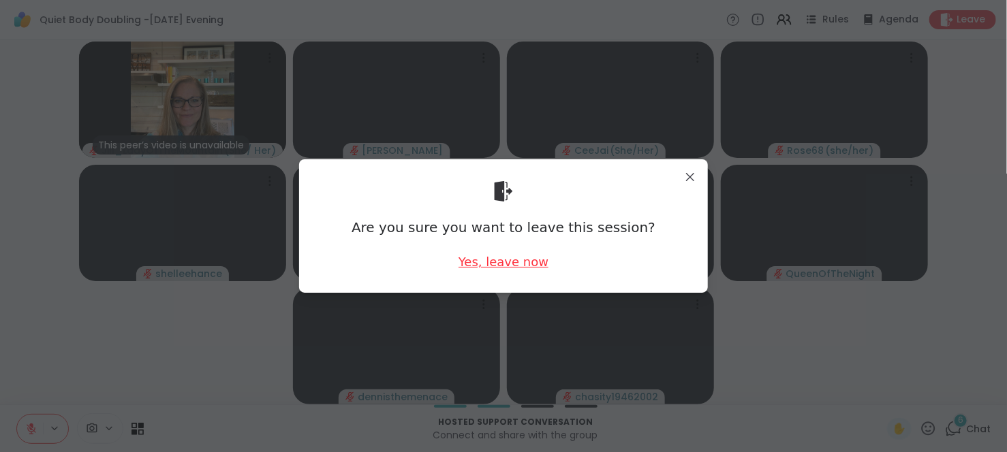
click at [493, 264] on div "Yes, leave now" at bounding box center [503, 261] width 90 height 17
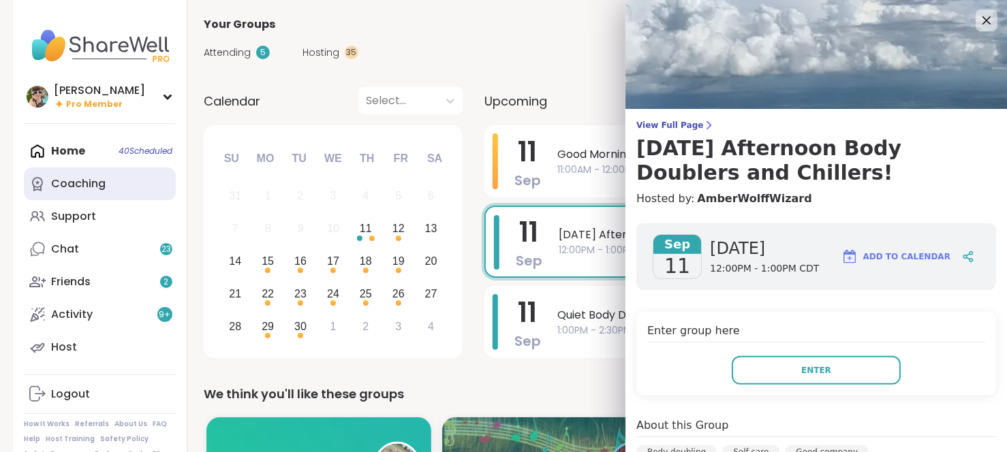
scroll to position [291, 0]
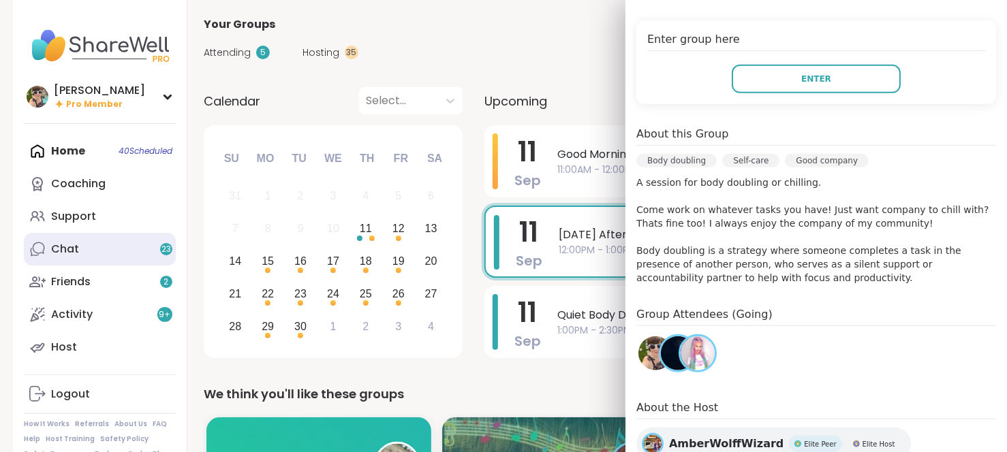
click at [80, 249] on link "Chat 23" at bounding box center [100, 249] width 152 height 33
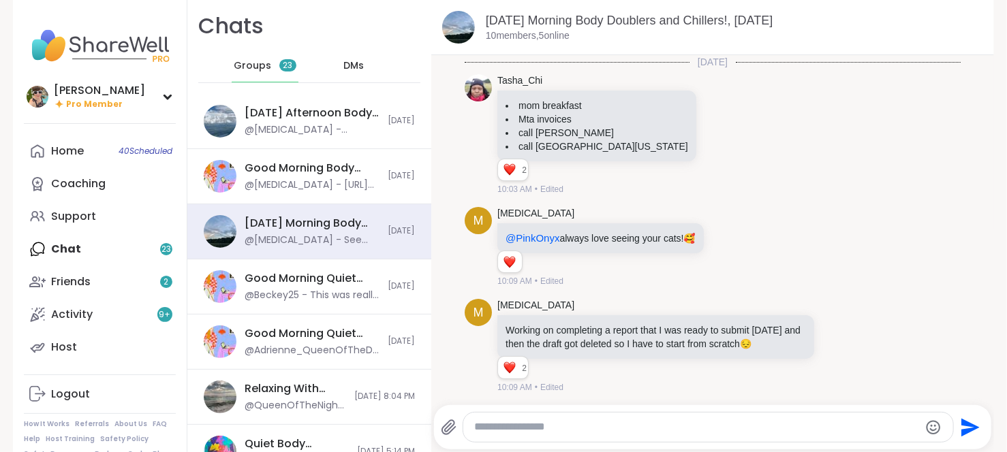
scroll to position [1449, 0]
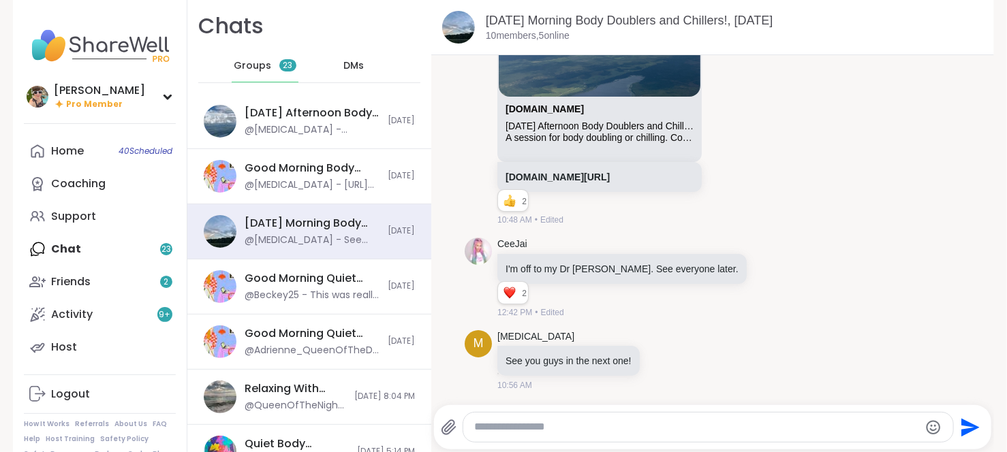
click at [343, 63] on span "DMs" at bounding box center [353, 66] width 20 height 14
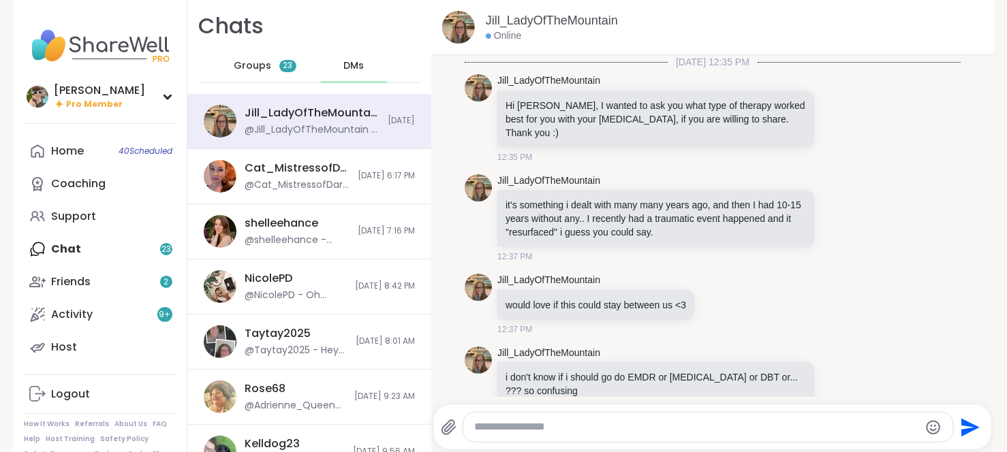
scroll to position [14525, 0]
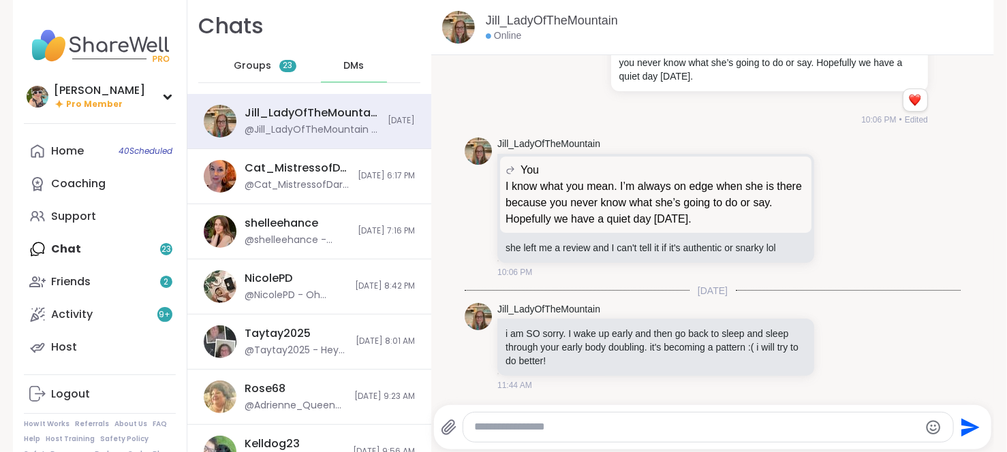
click at [602, 424] on textarea "Type your message" at bounding box center [696, 427] width 445 height 14
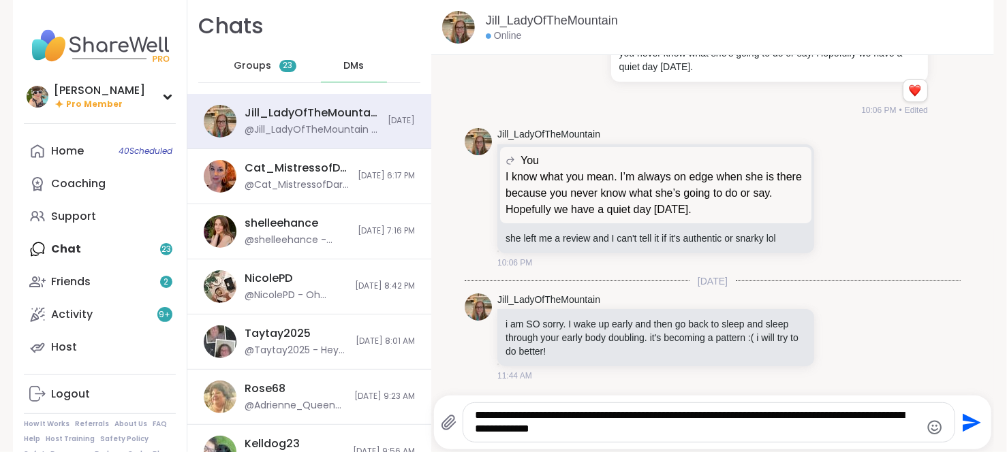
type textarea "**********"
click at [926, 430] on icon "Emoji picker" at bounding box center [934, 428] width 16 height 16
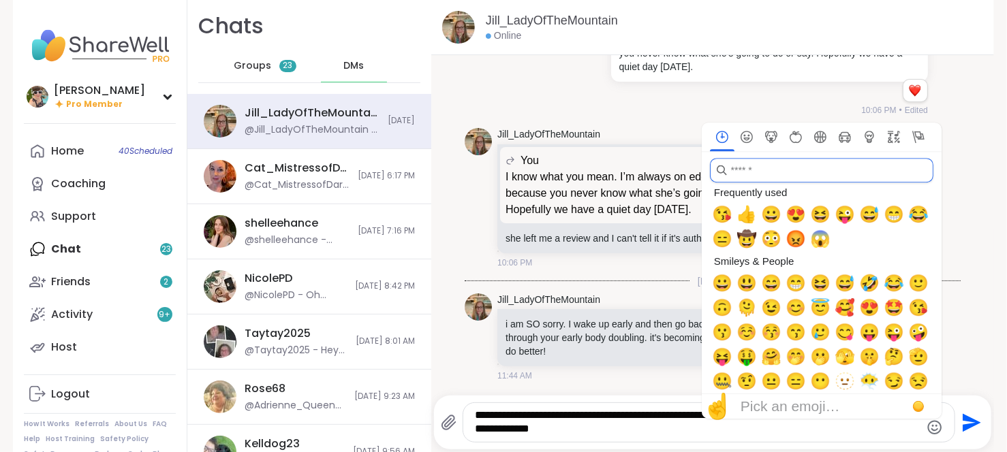
click at [739, 172] on input "search" at bounding box center [821, 170] width 223 height 25
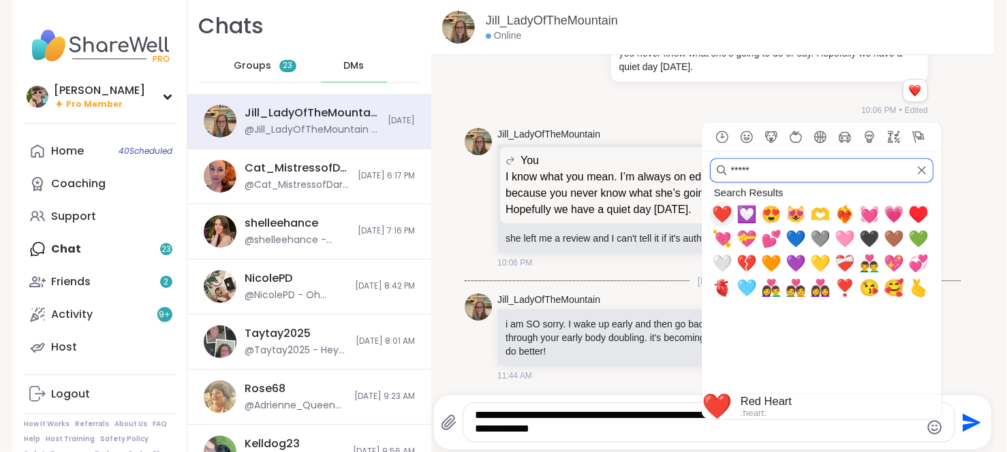
type input "*****"
click at [712, 216] on span "❤️" at bounding box center [722, 214] width 20 height 19
type textarea "**********"
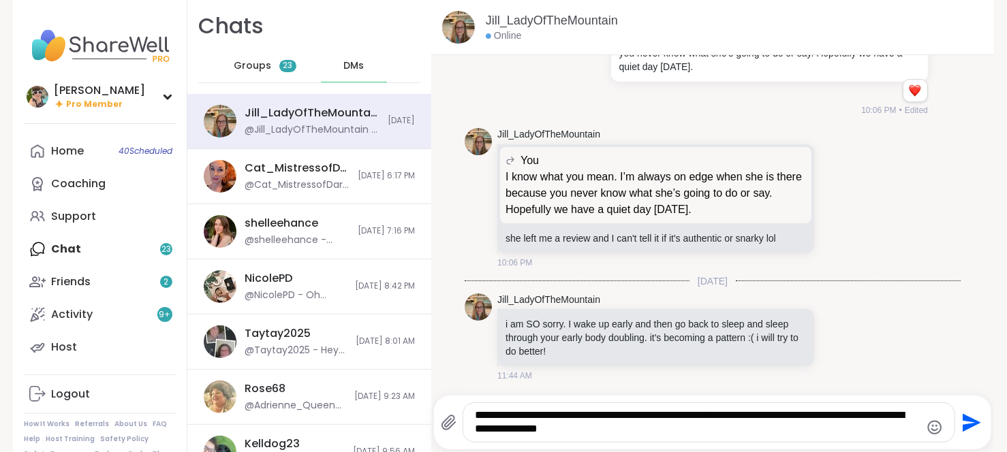
click at [569, 421] on textarea "**********" at bounding box center [697, 423] width 445 height 28
click at [563, 418] on textarea "**********" at bounding box center [697, 423] width 445 height 28
click at [962, 424] on icon "Send" at bounding box center [971, 422] width 18 height 18
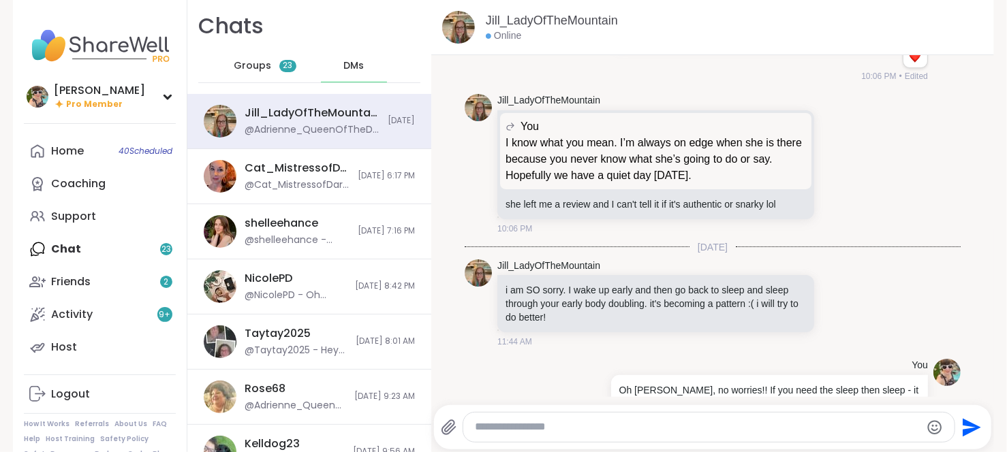
scroll to position [14611, 0]
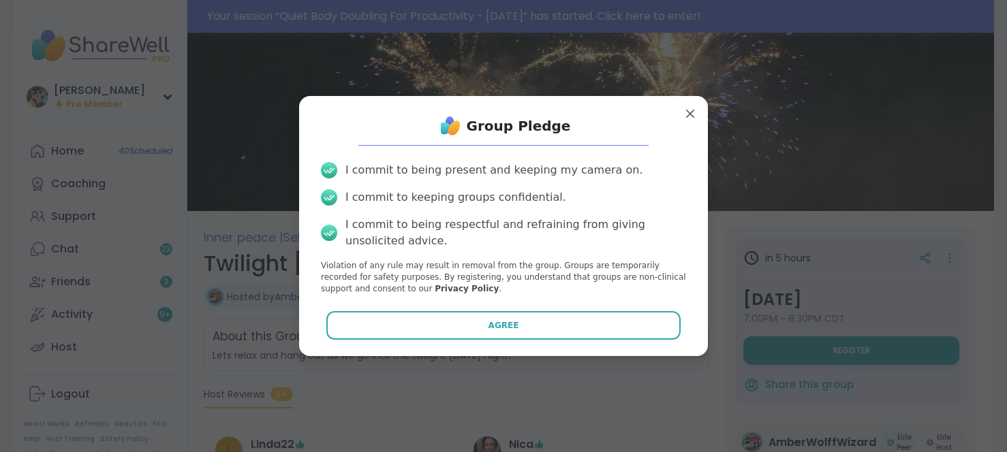
click at [574, 317] on button "Agree" at bounding box center [503, 325] width 355 height 29
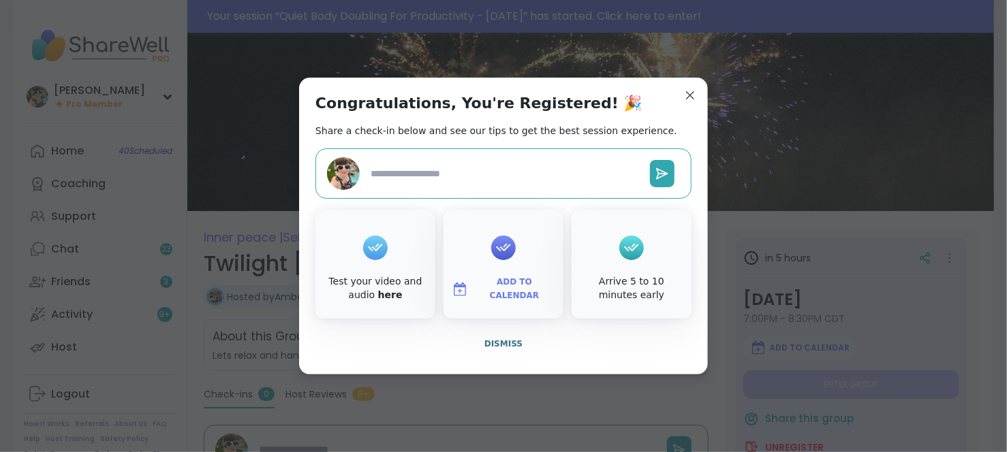
type textarea "*"
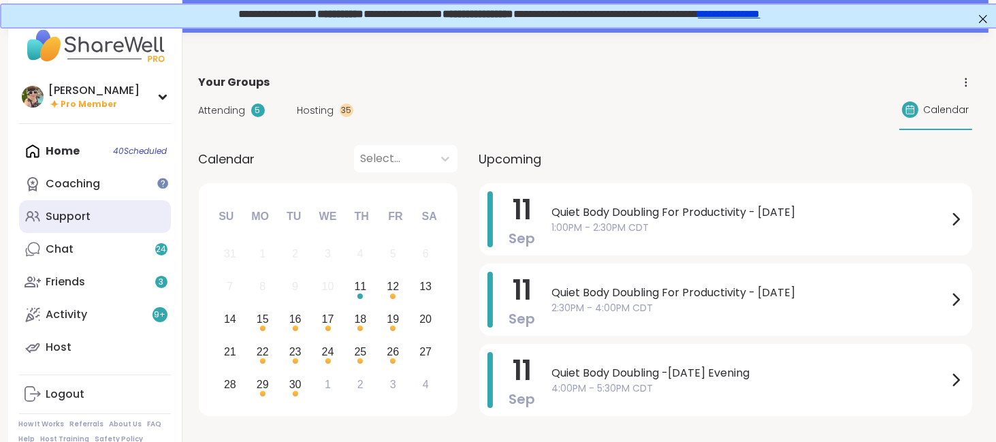
click at [108, 217] on link "Support" at bounding box center [95, 216] width 152 height 33
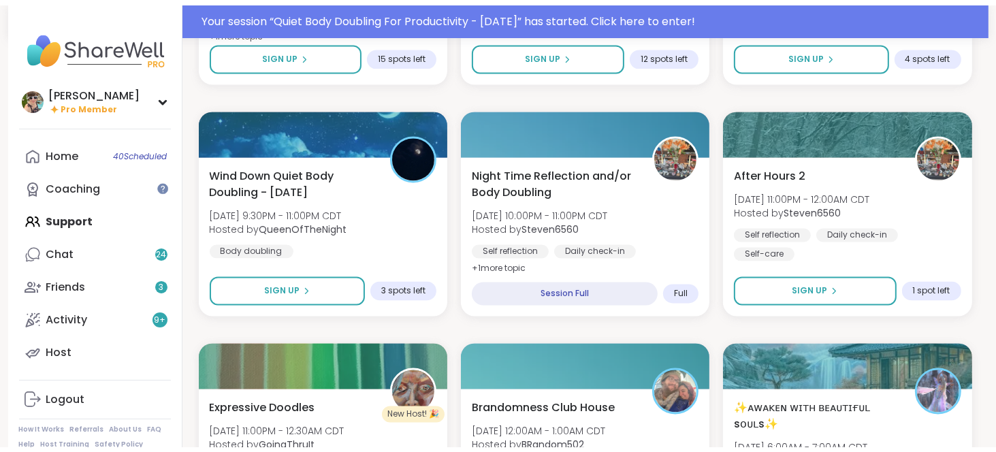
scroll to position [2460, 0]
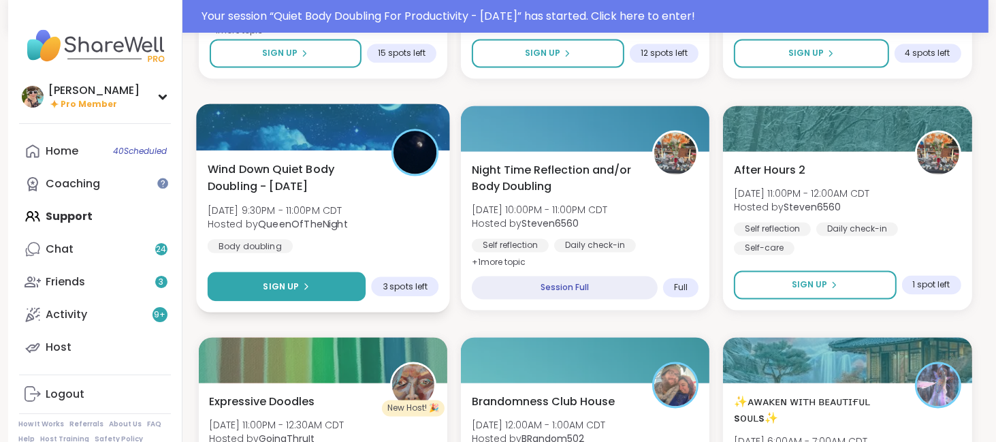
click at [311, 285] on button "Sign Up" at bounding box center [286, 286] width 159 height 29
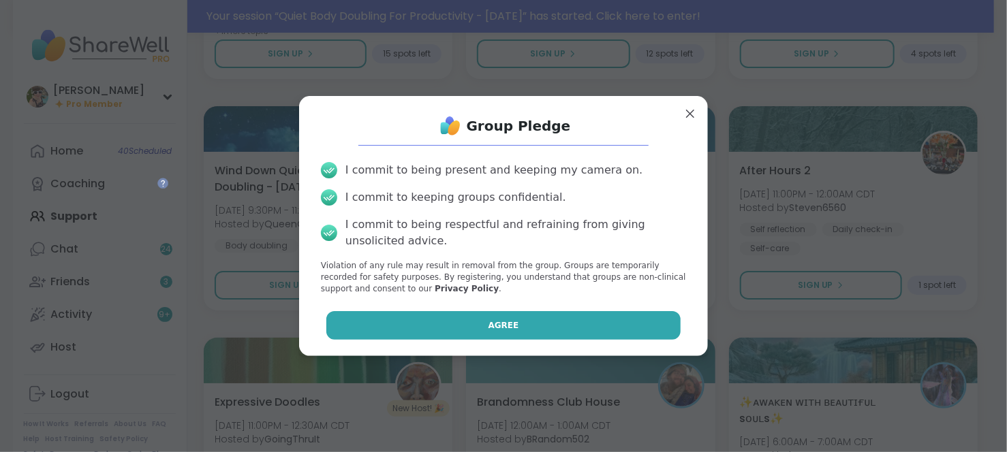
click at [430, 316] on button "Agree" at bounding box center [503, 325] width 355 height 29
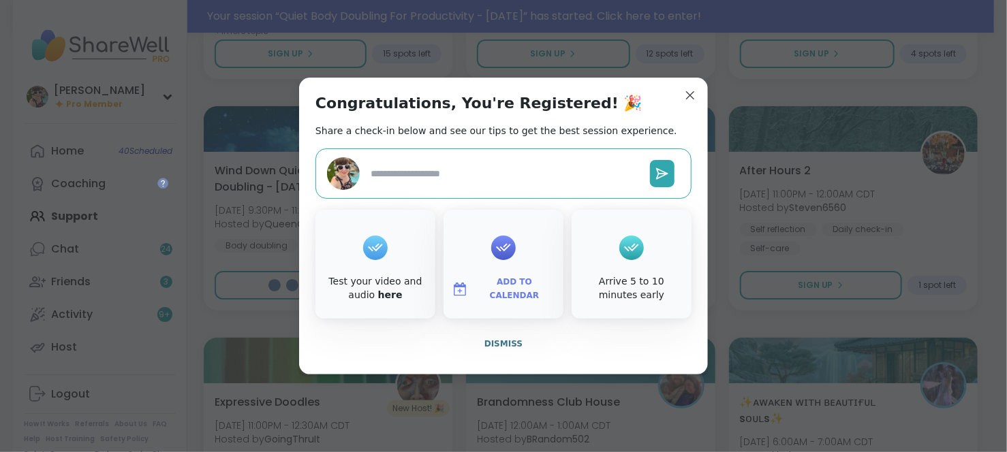
type textarea "*"
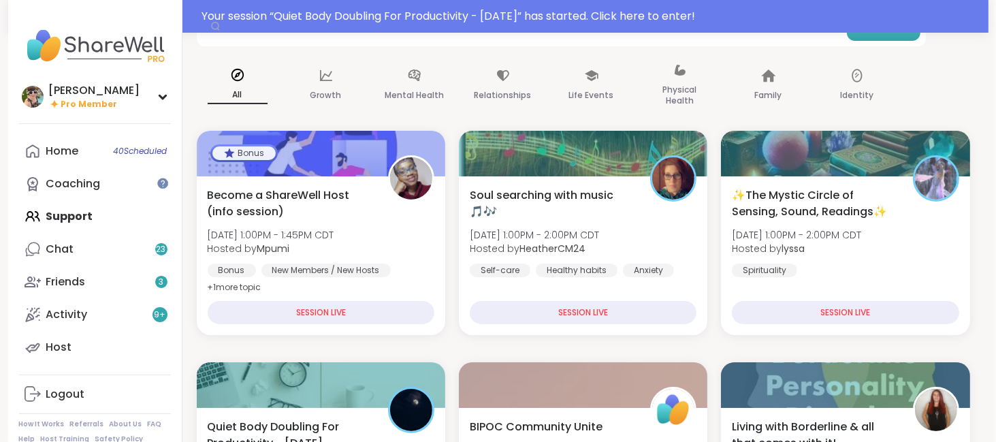
scroll to position [119, 2]
